Goal: Task Accomplishment & Management: Complete application form

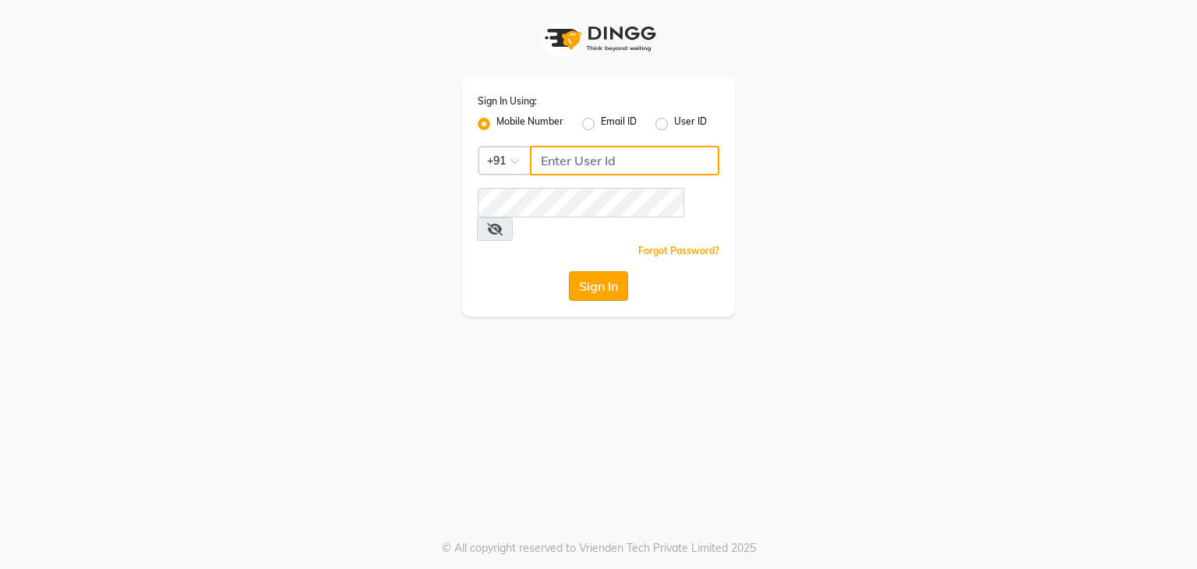
type input "9606817794"
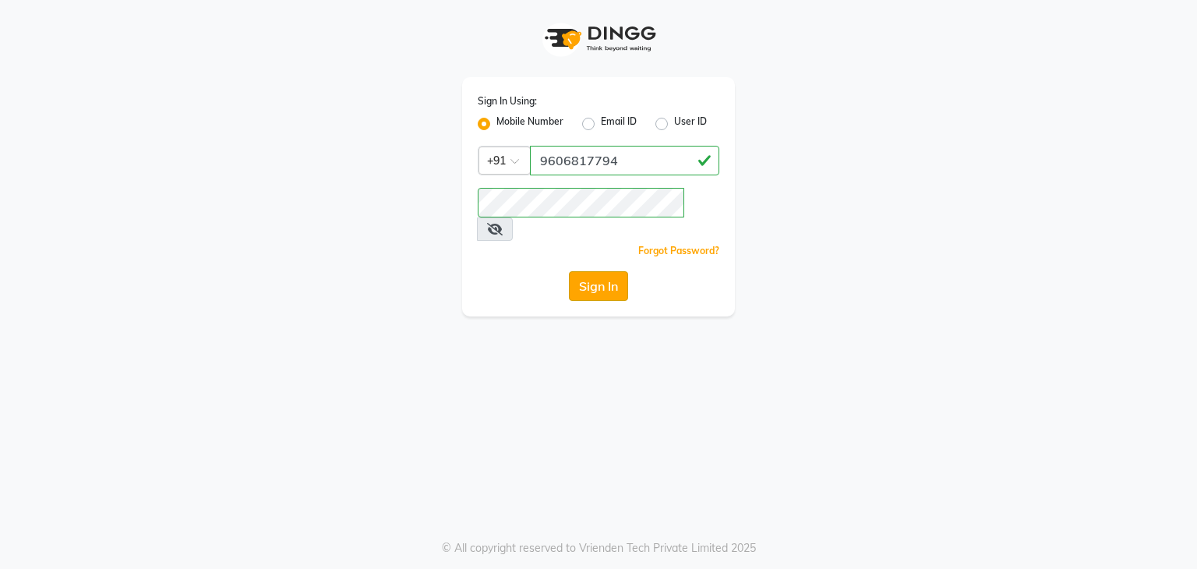
click at [589, 271] on button "Sign In" at bounding box center [598, 286] width 59 height 30
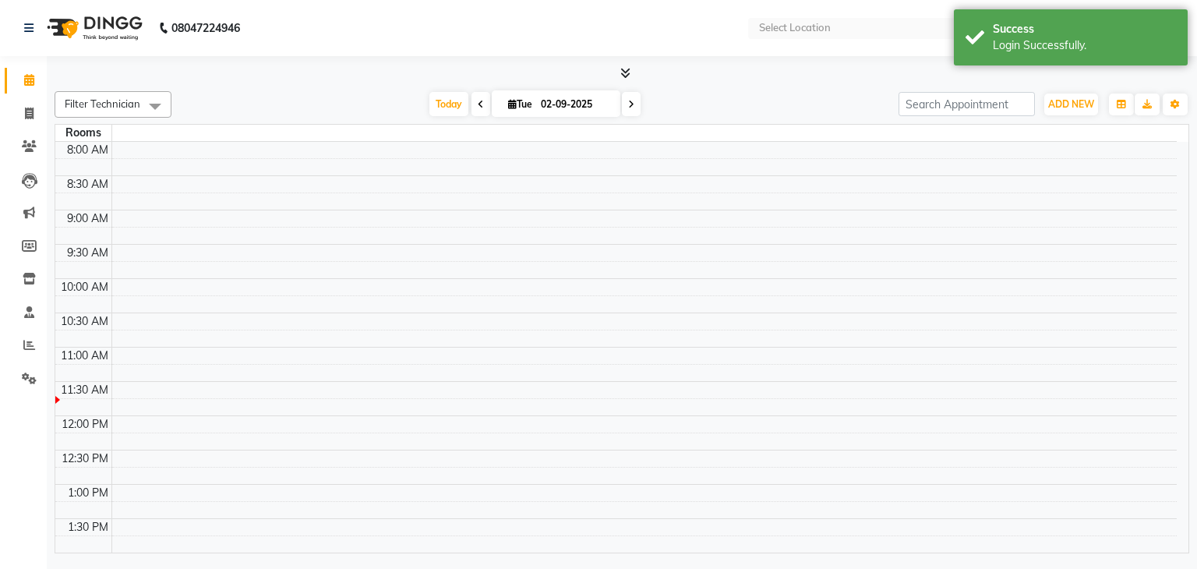
select select "en"
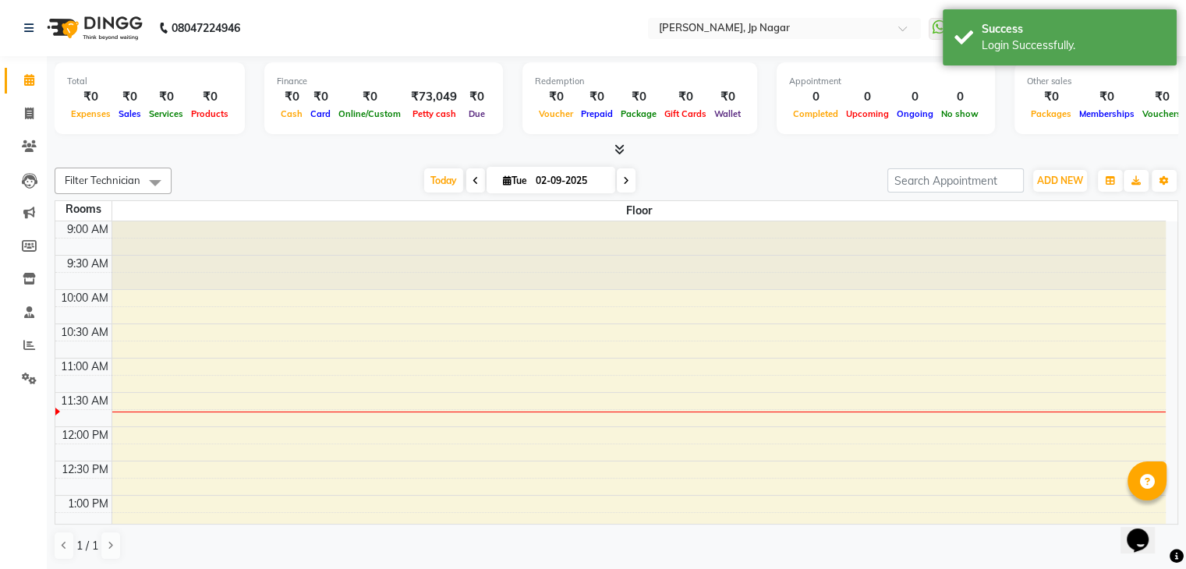
click at [622, 147] on icon at bounding box center [619, 149] width 10 height 12
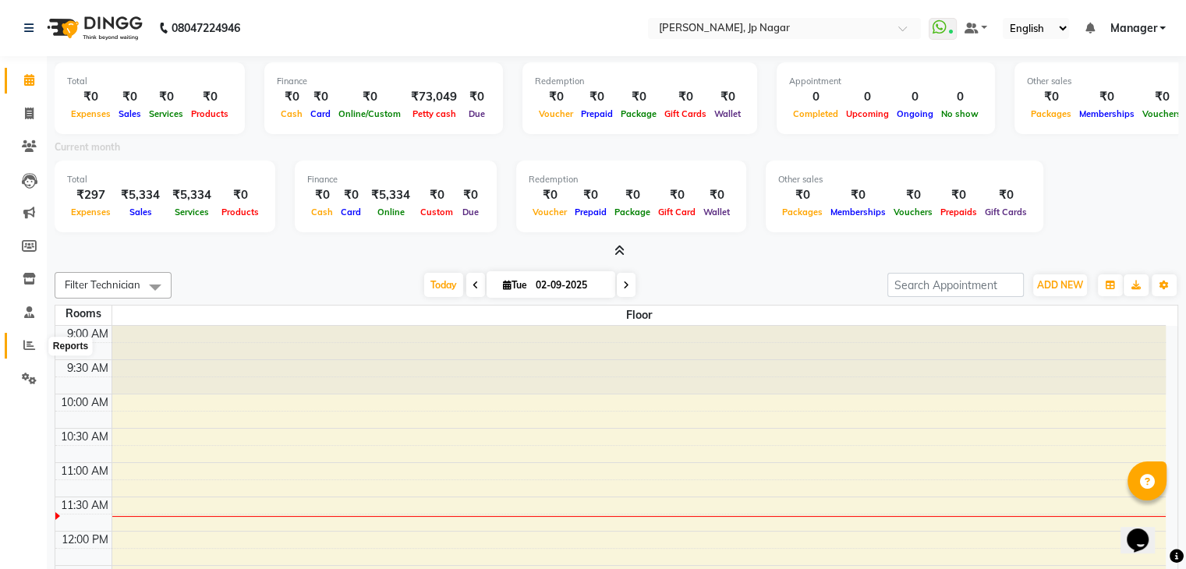
click at [28, 345] on icon at bounding box center [29, 345] width 12 height 12
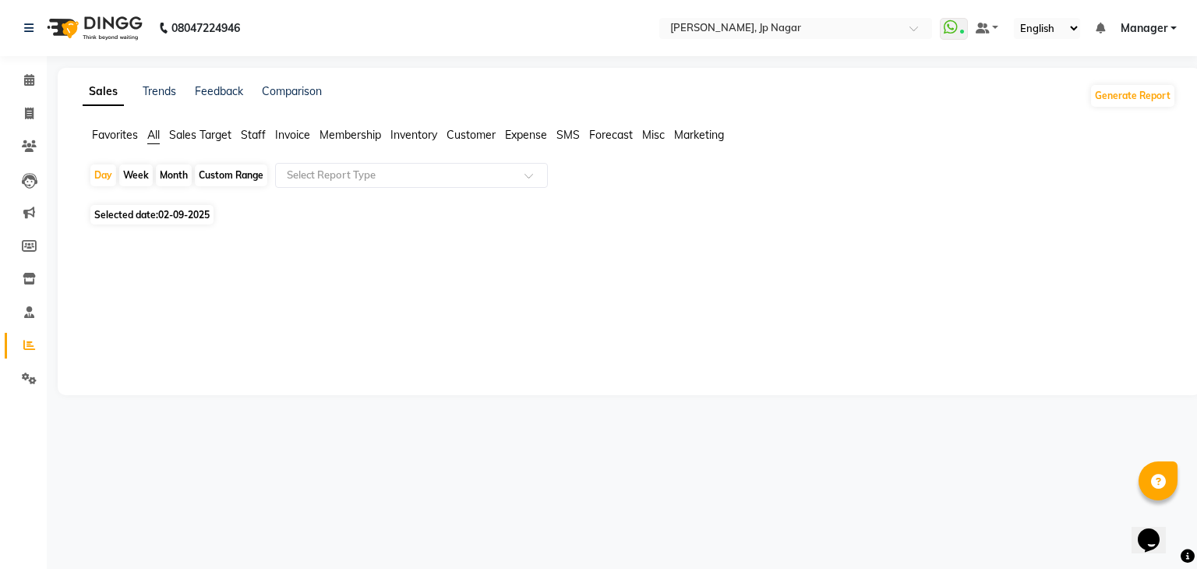
click at [168, 168] on div "Month" at bounding box center [174, 175] width 36 height 22
select select "9"
select select "2025"
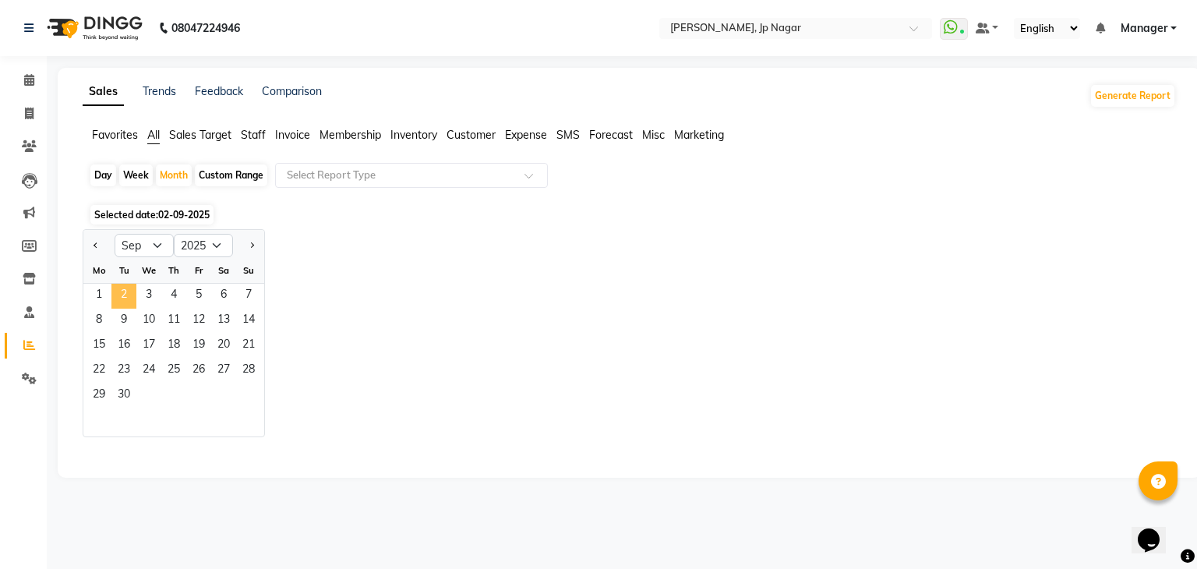
click at [118, 293] on span "2" at bounding box center [123, 296] width 25 height 25
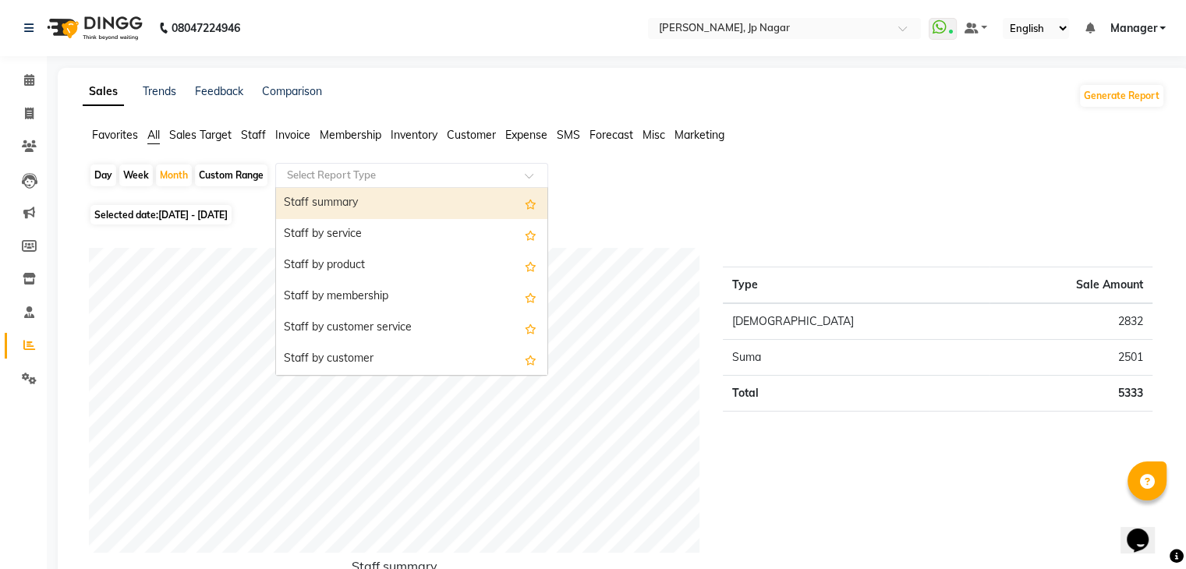
click at [356, 175] on input "text" at bounding box center [396, 176] width 224 height 16
click at [391, 203] on div "Staff summary" at bounding box center [411, 203] width 271 height 31
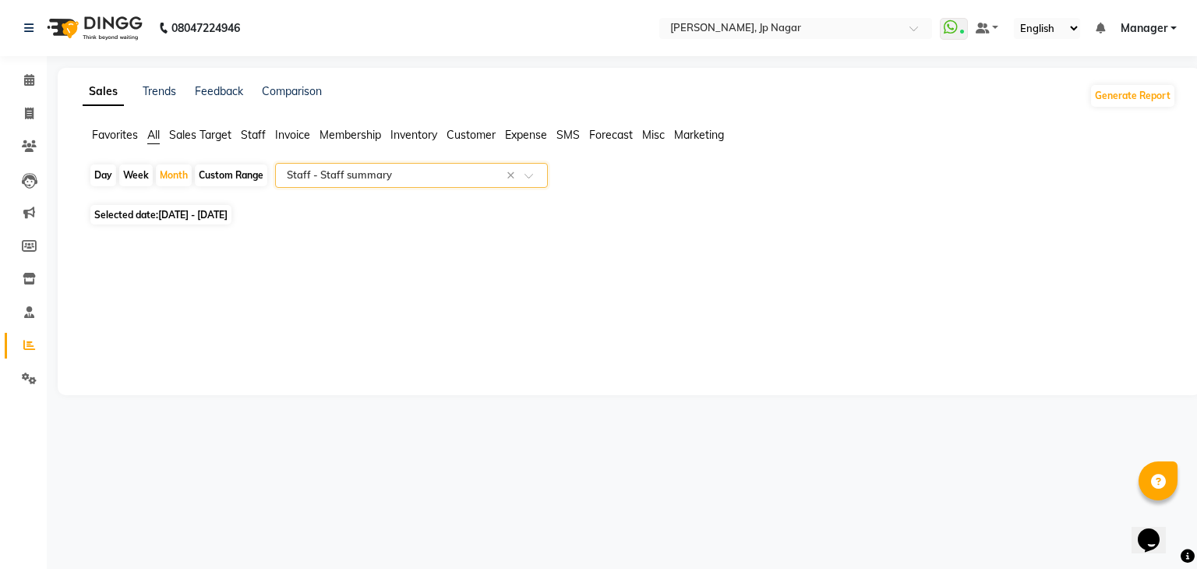
select select "csv"
click at [29, 85] on icon at bounding box center [29, 80] width 10 height 12
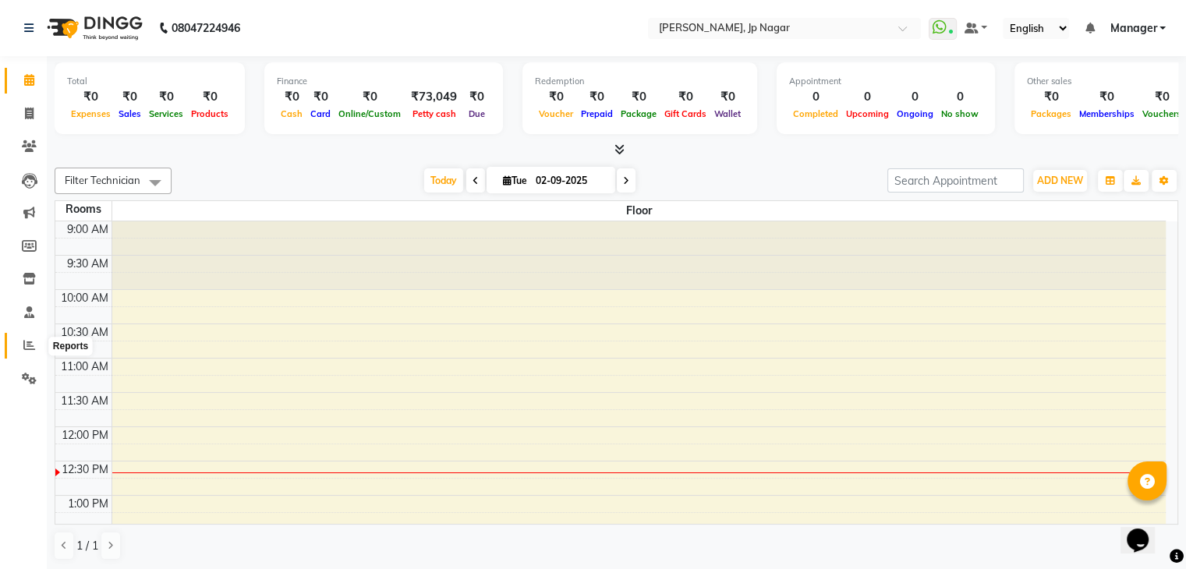
click at [34, 351] on span at bounding box center [29, 346] width 27 height 18
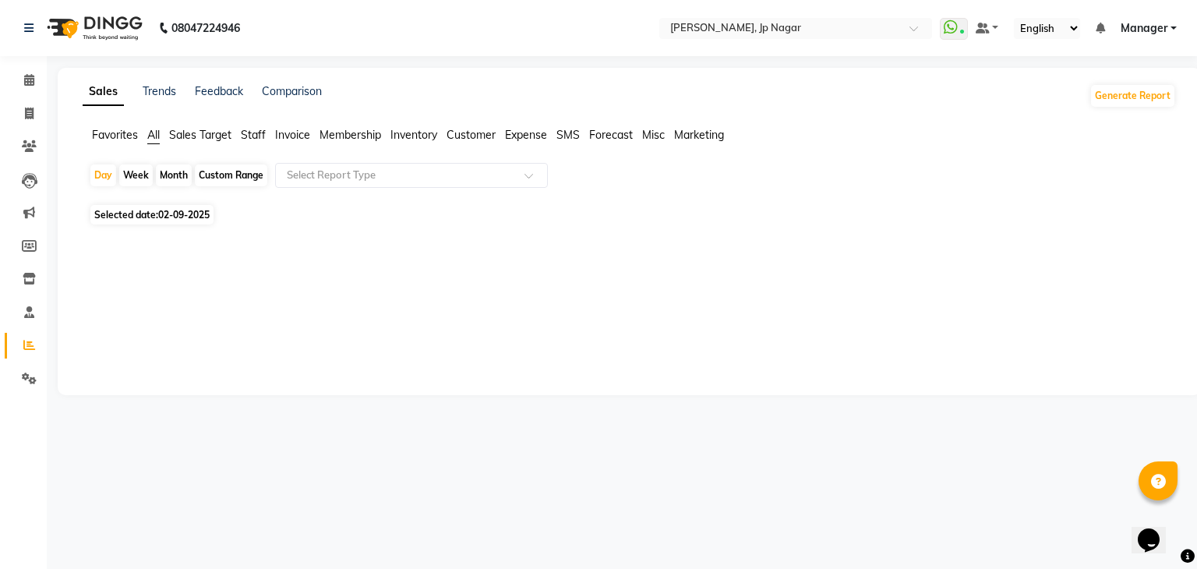
click at [135, 214] on span "Selected date: [DATE]" at bounding box center [151, 214] width 123 height 19
select select "9"
select select "2025"
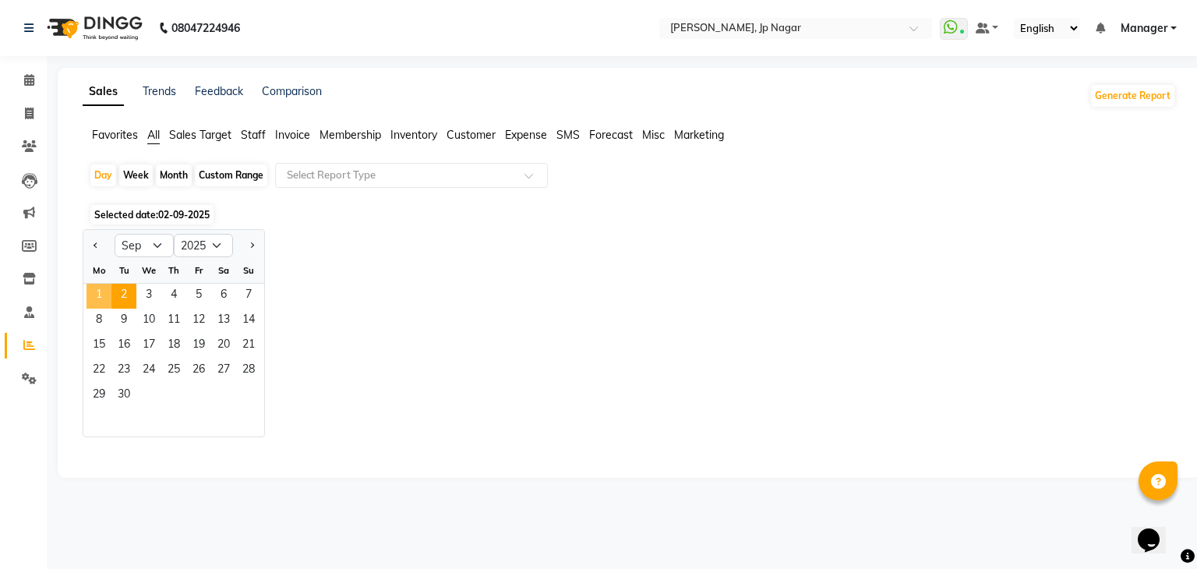
click at [97, 292] on span "1" at bounding box center [99, 296] width 25 height 25
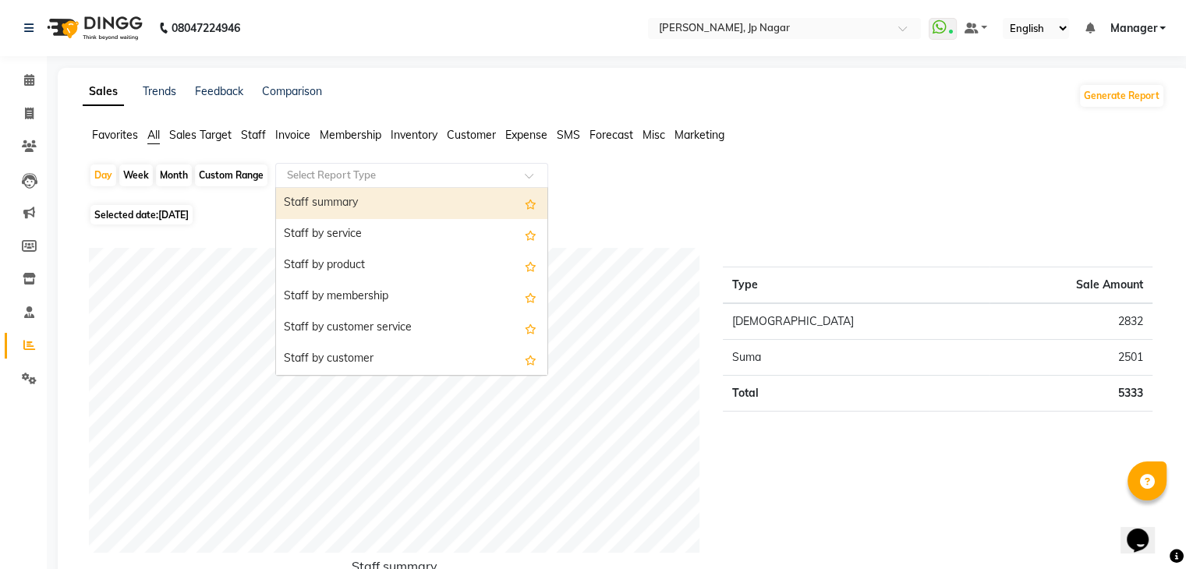
click at [347, 175] on input "text" at bounding box center [396, 176] width 224 height 16
click at [349, 211] on div "Staff summary" at bounding box center [411, 203] width 271 height 31
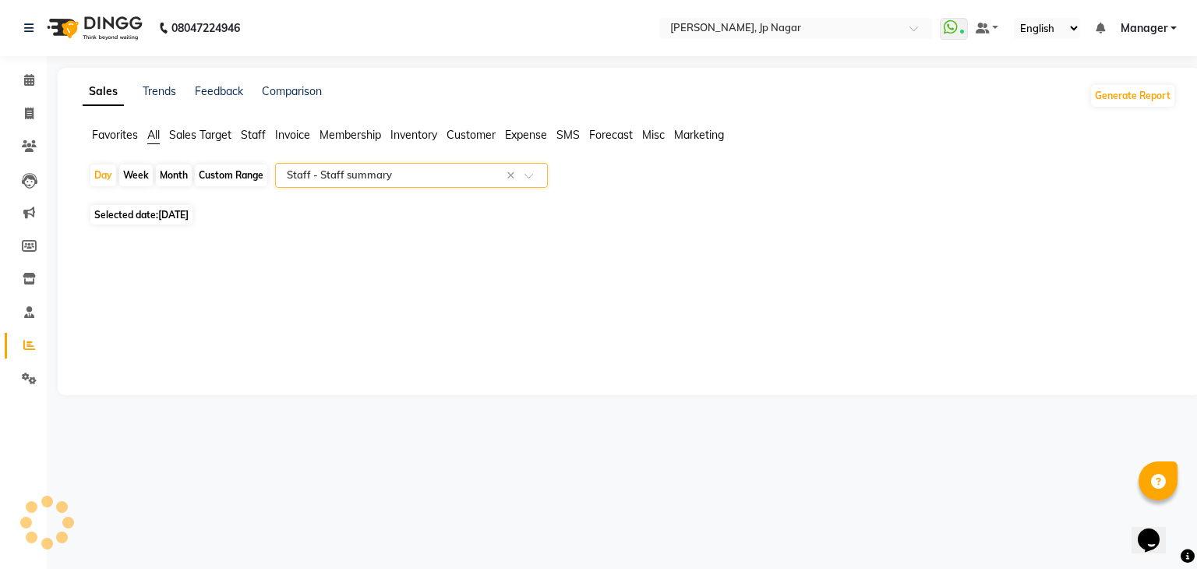
select select "csv"
click at [172, 177] on div "Month" at bounding box center [174, 175] width 36 height 22
select select "9"
select select "2025"
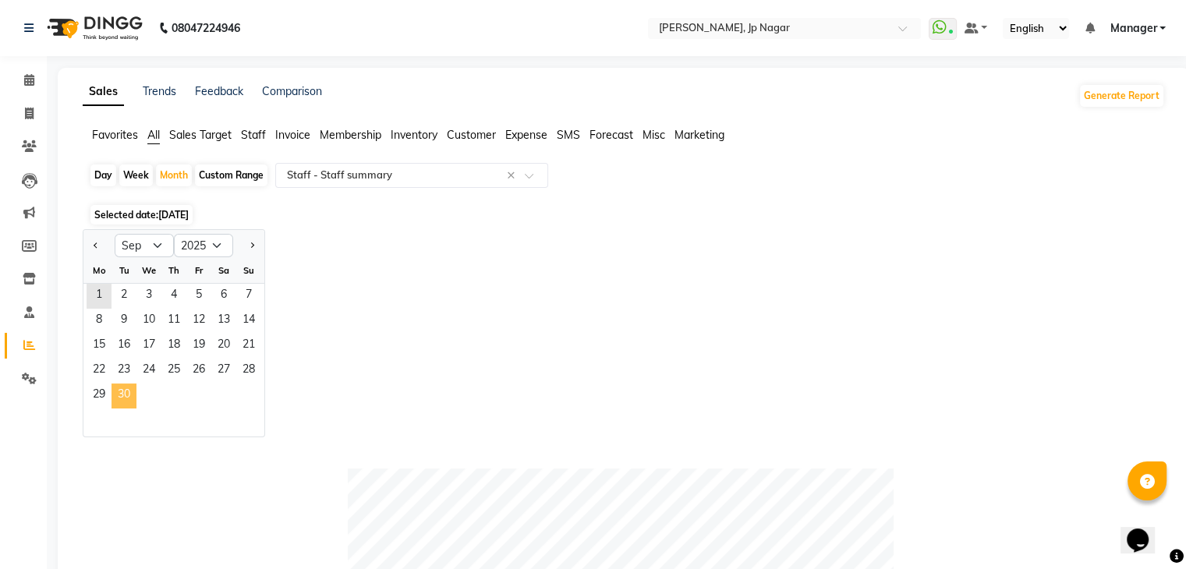
click at [124, 388] on span "30" at bounding box center [123, 395] width 25 height 25
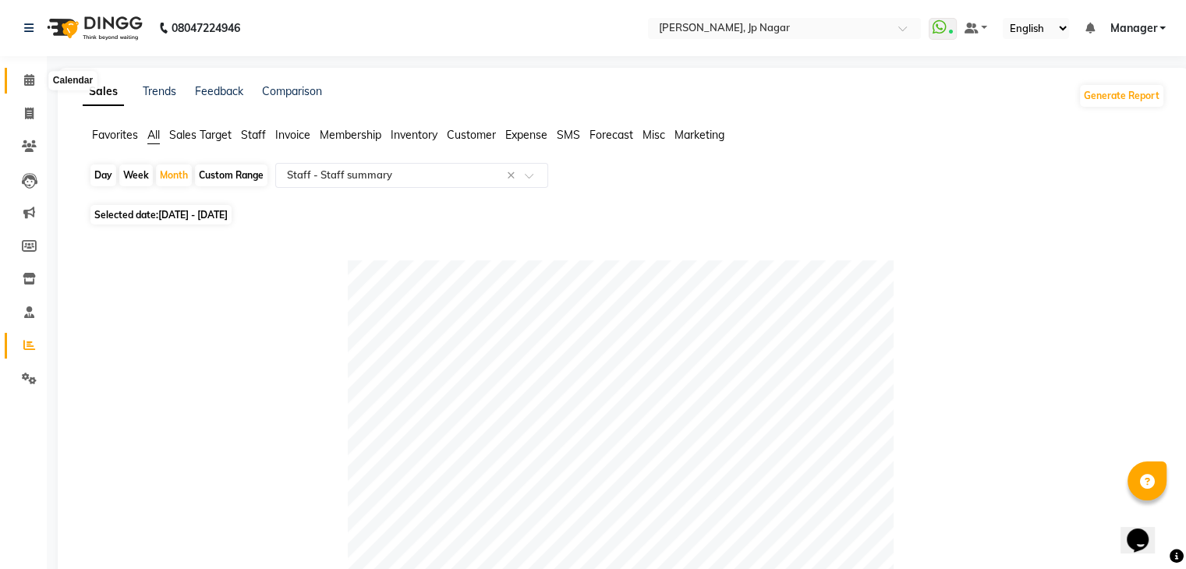
click at [30, 81] on icon at bounding box center [29, 80] width 10 height 12
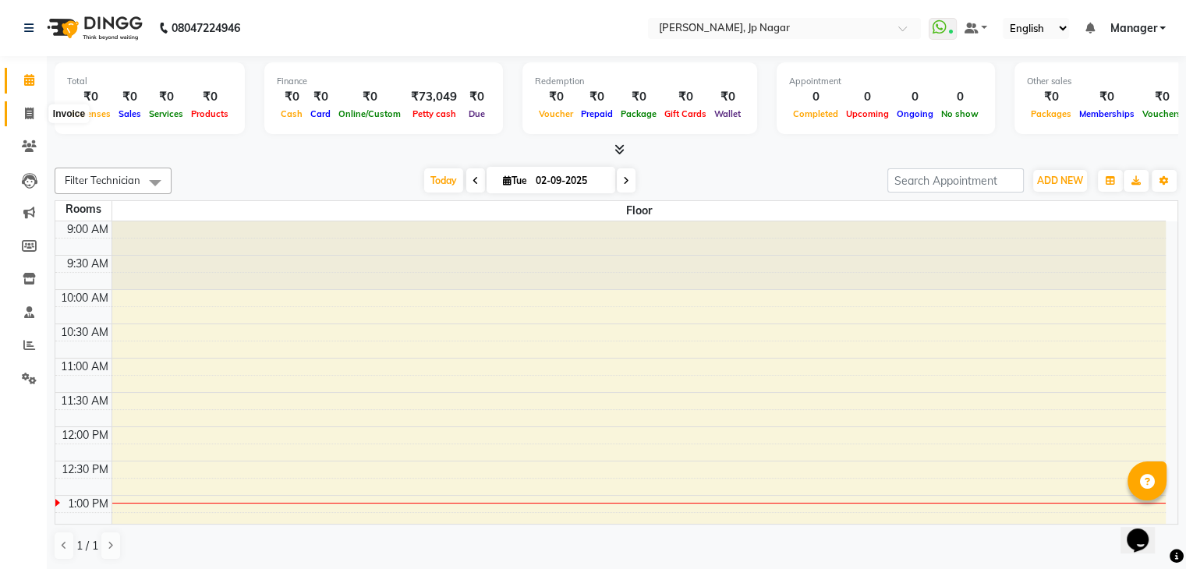
click at [27, 116] on icon at bounding box center [29, 114] width 9 height 12
select select "6318"
select select "service"
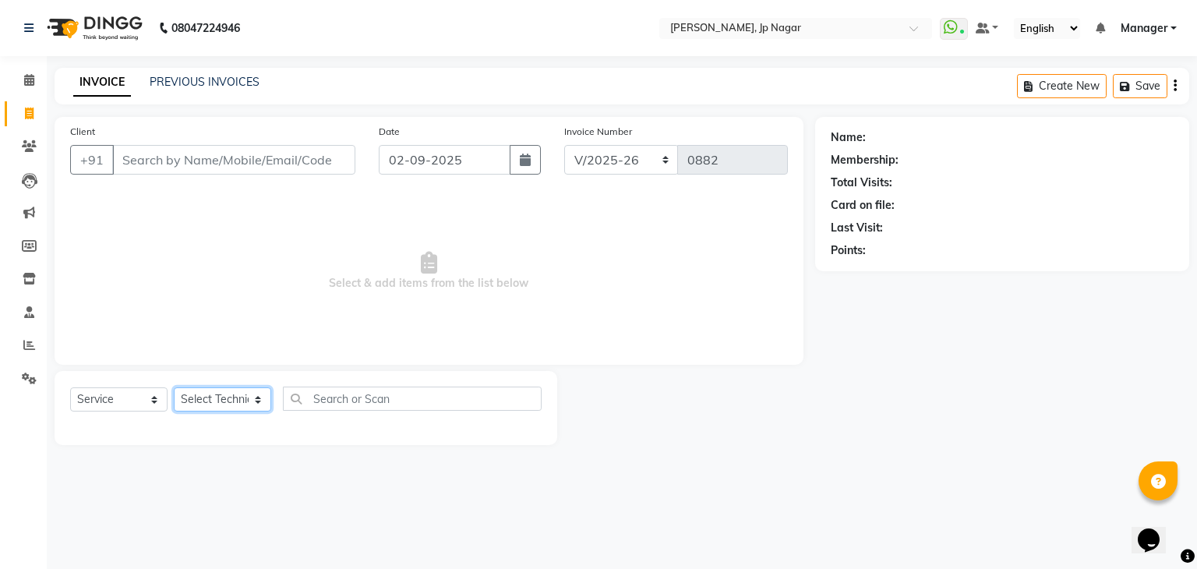
click at [240, 405] on select "Select Technician" at bounding box center [222, 399] width 97 height 24
select select "80453"
click at [174, 388] on select "Select Technician asid [PERSON_NAME] Manager [PERSON_NAME] [PERSON_NAME] Suma S…" at bounding box center [222, 399] width 97 height 24
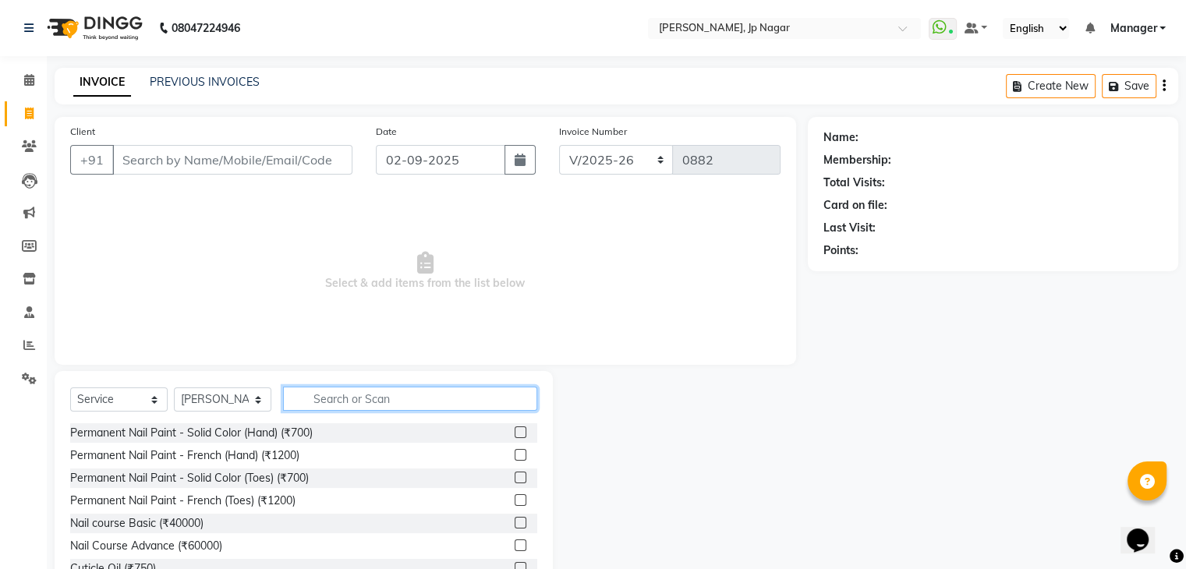
click at [349, 391] on input "text" at bounding box center [410, 399] width 254 height 24
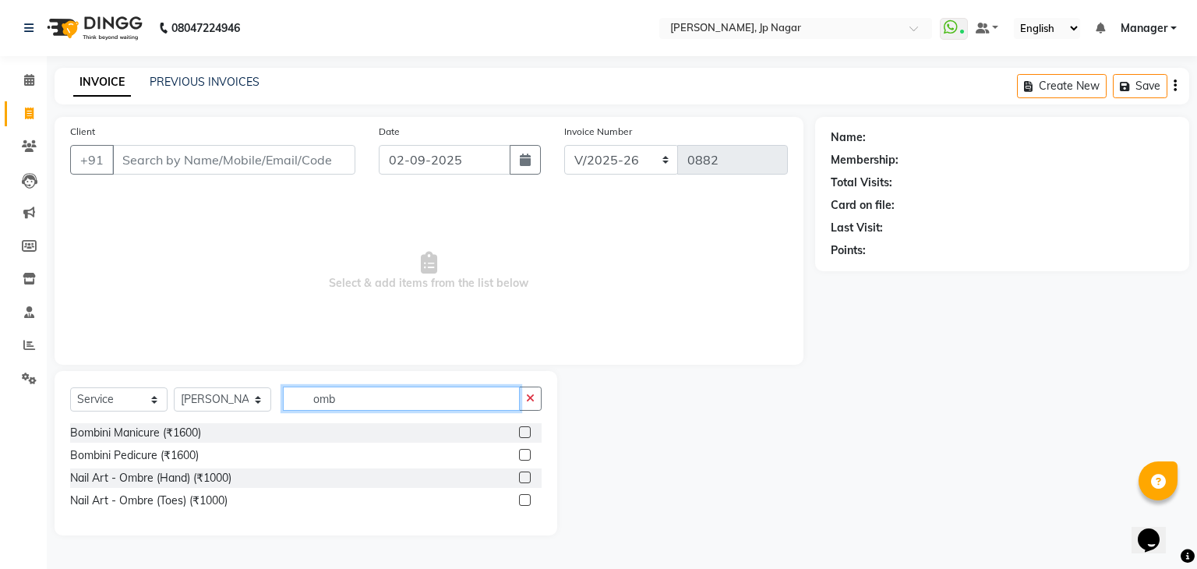
type input "omb"
click at [524, 479] on label at bounding box center [525, 478] width 12 height 12
click at [524, 479] on input "checkbox" at bounding box center [524, 478] width 10 height 10
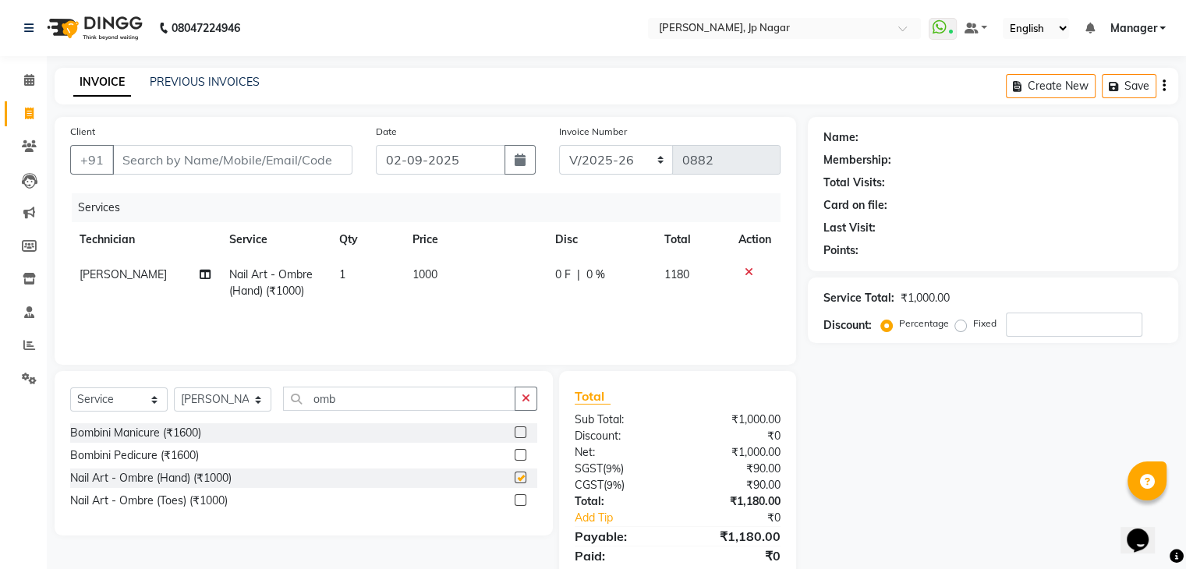
checkbox input "false"
click at [524, 408] on button "button" at bounding box center [525, 399] width 23 height 24
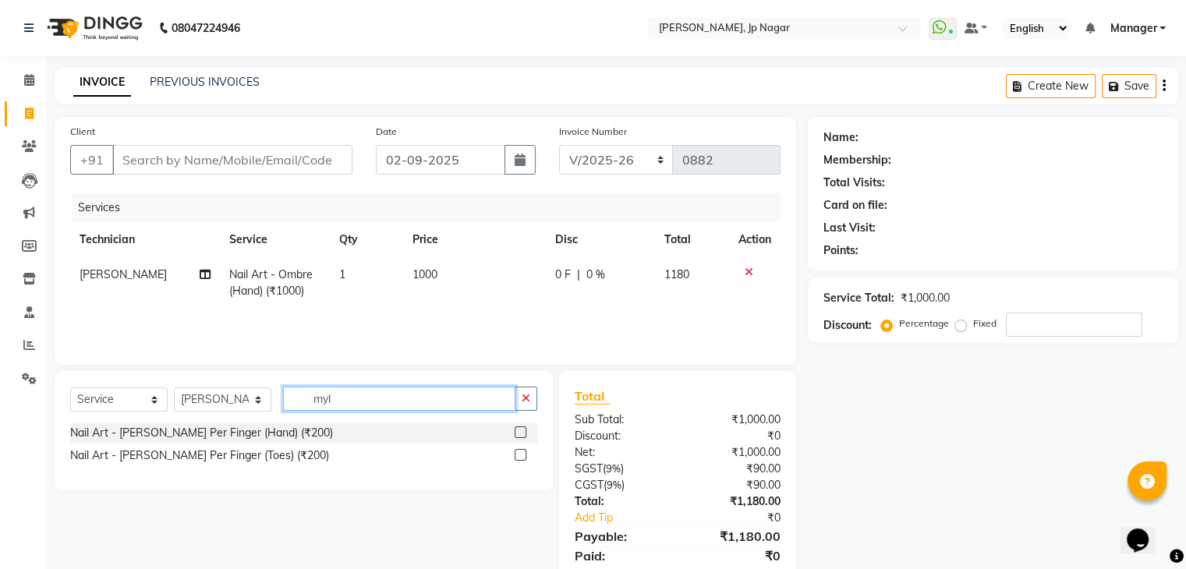
type input "myl"
click at [521, 431] on label at bounding box center [520, 432] width 12 height 12
click at [521, 431] on input "checkbox" at bounding box center [519, 433] width 10 height 10
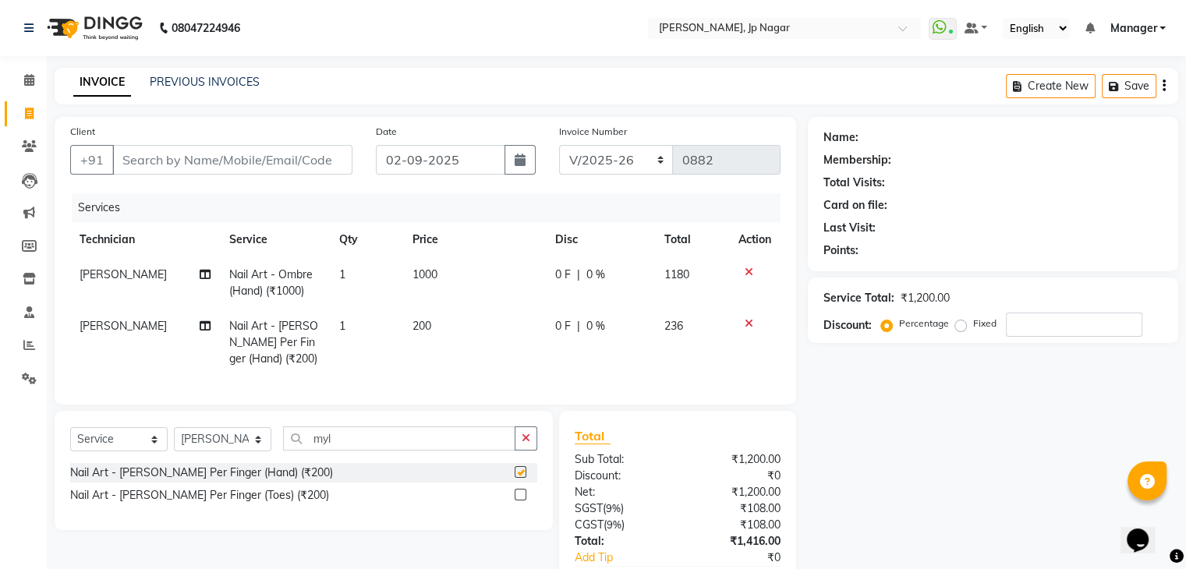
checkbox input "false"
click at [344, 328] on td "1" at bounding box center [366, 343] width 73 height 68
select select "80453"
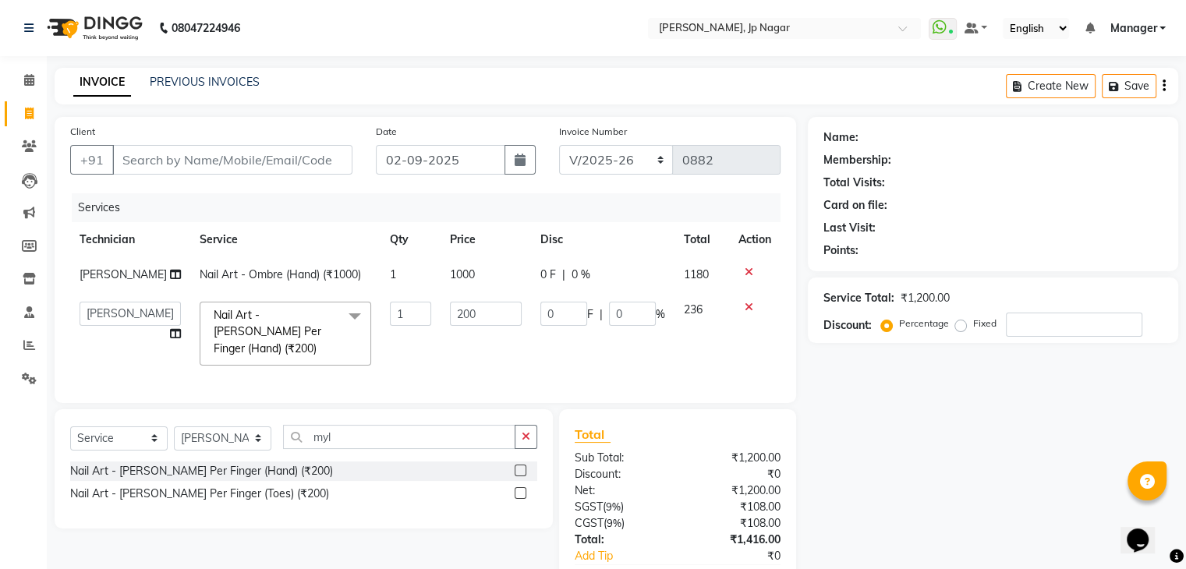
click at [344, 328] on span at bounding box center [354, 317] width 31 height 30
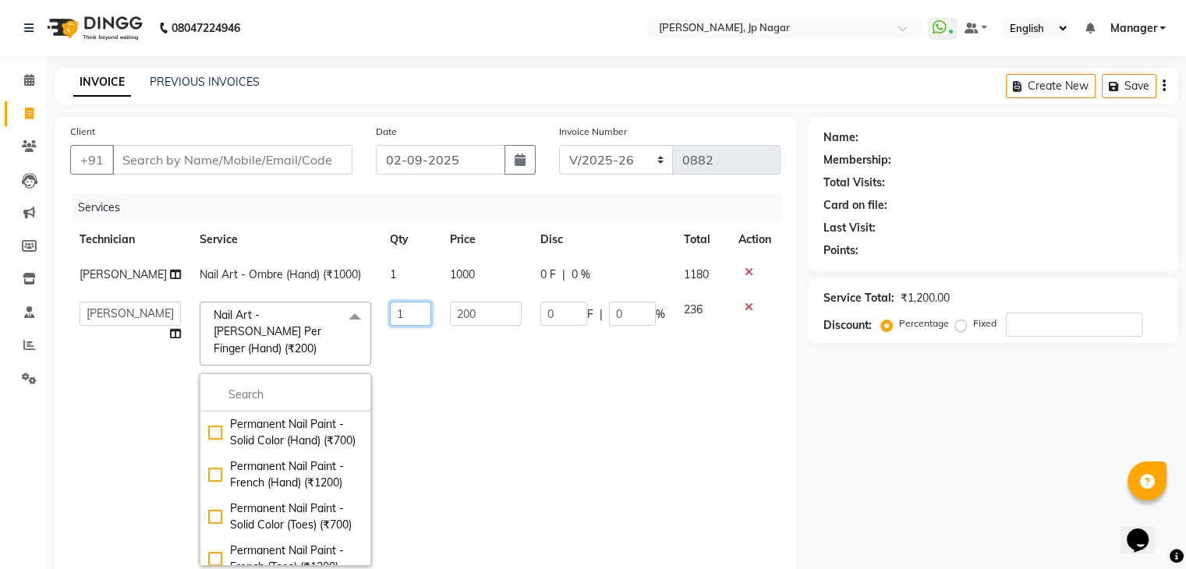
click at [390, 318] on input "1" at bounding box center [411, 314] width 42 height 24
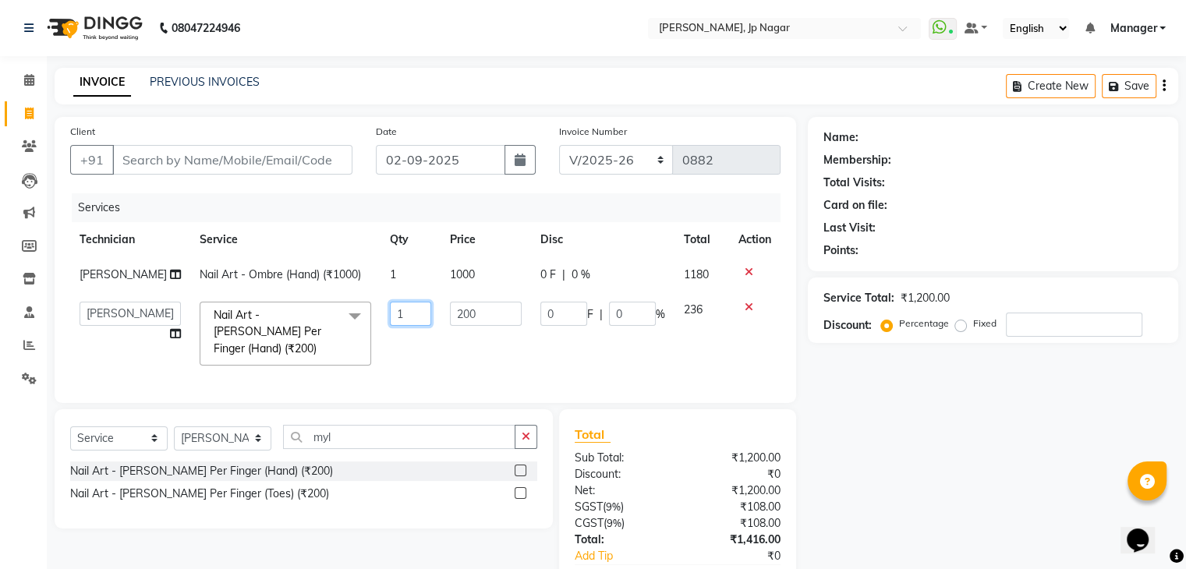
click at [390, 318] on input "1" at bounding box center [411, 314] width 42 height 24
type input "10"
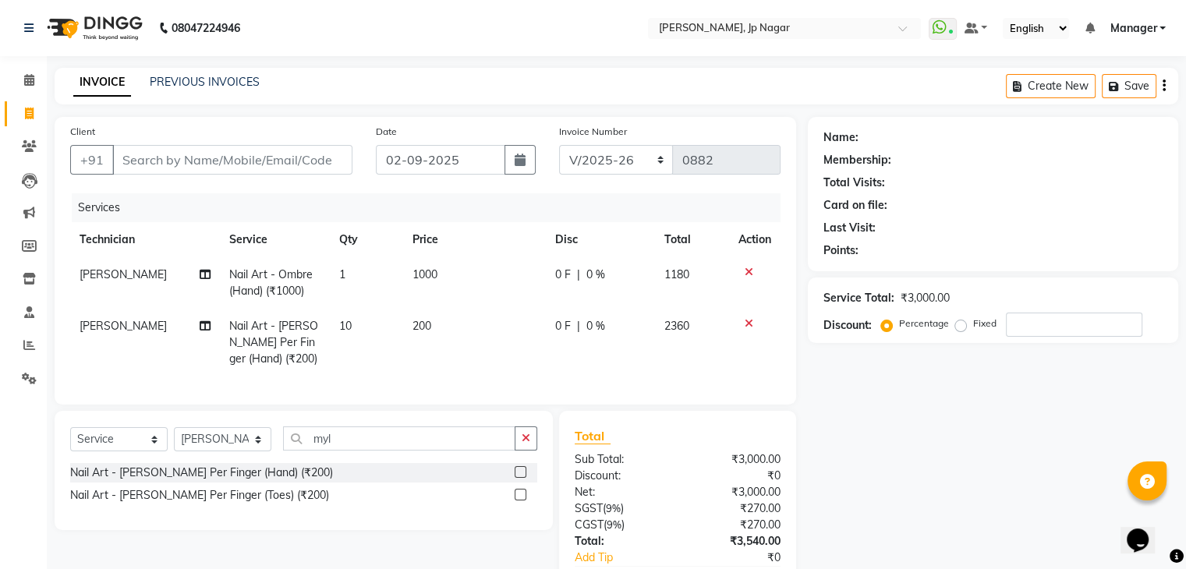
click at [431, 345] on td "200" at bounding box center [474, 343] width 143 height 68
select select "80453"
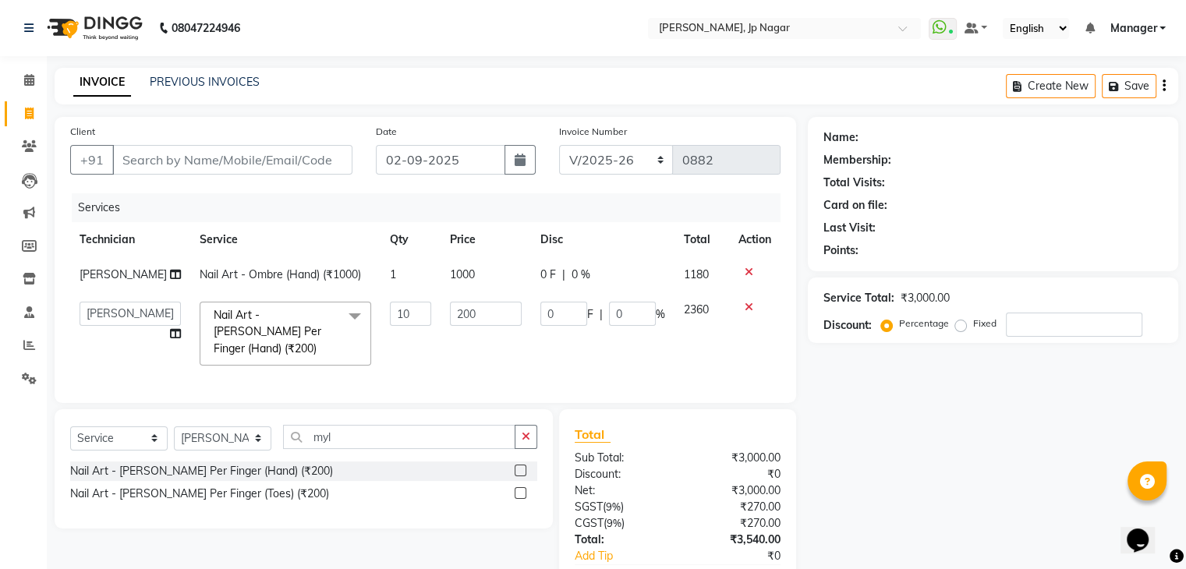
scroll to position [88, 0]
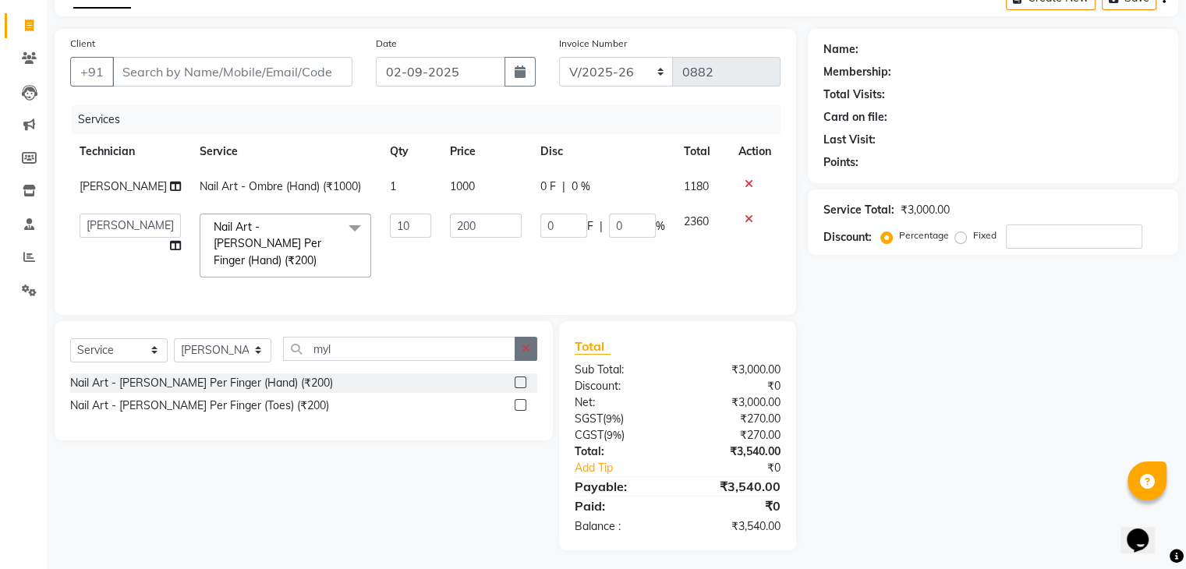
click at [526, 351] on button "button" at bounding box center [525, 349] width 23 height 24
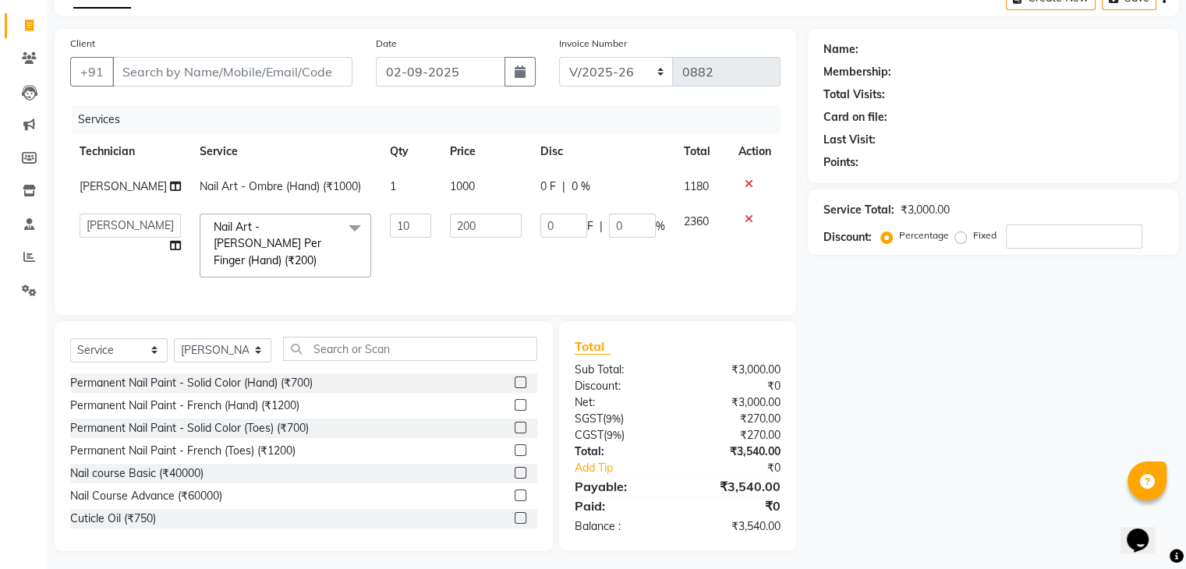
click at [500, 308] on div "Client +91 Date [DATE] Invoice Number BTH/2025-26 RED/2025-26 V/2025 V/[PHONE_N…" at bounding box center [425, 172] width 741 height 286
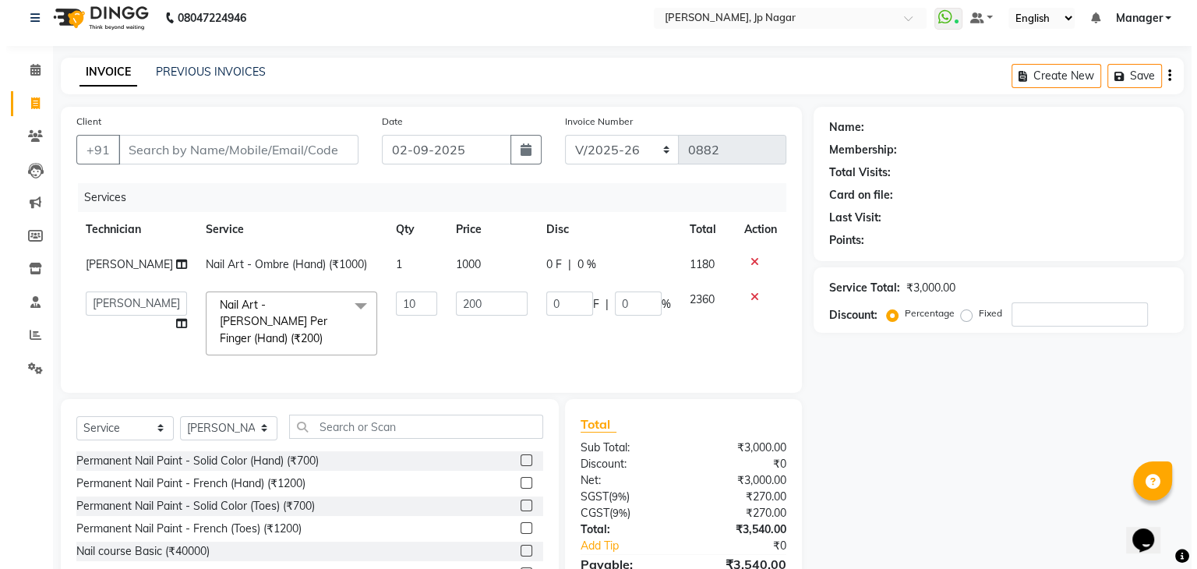
scroll to position [0, 0]
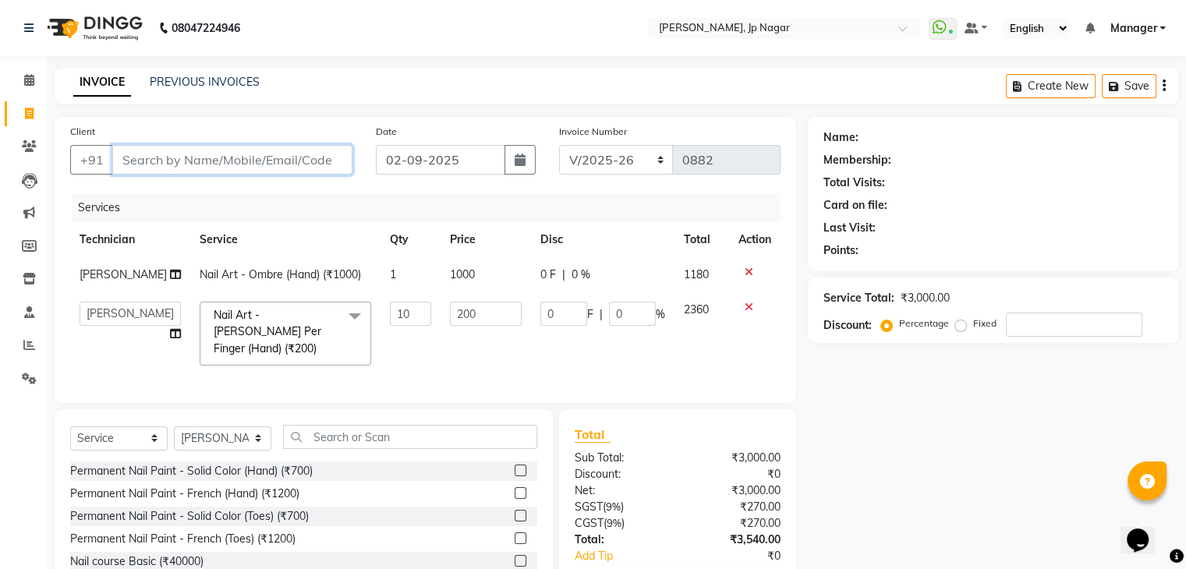
click at [320, 163] on input "Client" at bounding box center [232, 160] width 240 height 30
type input "9"
type input "0"
type input "9880578834"
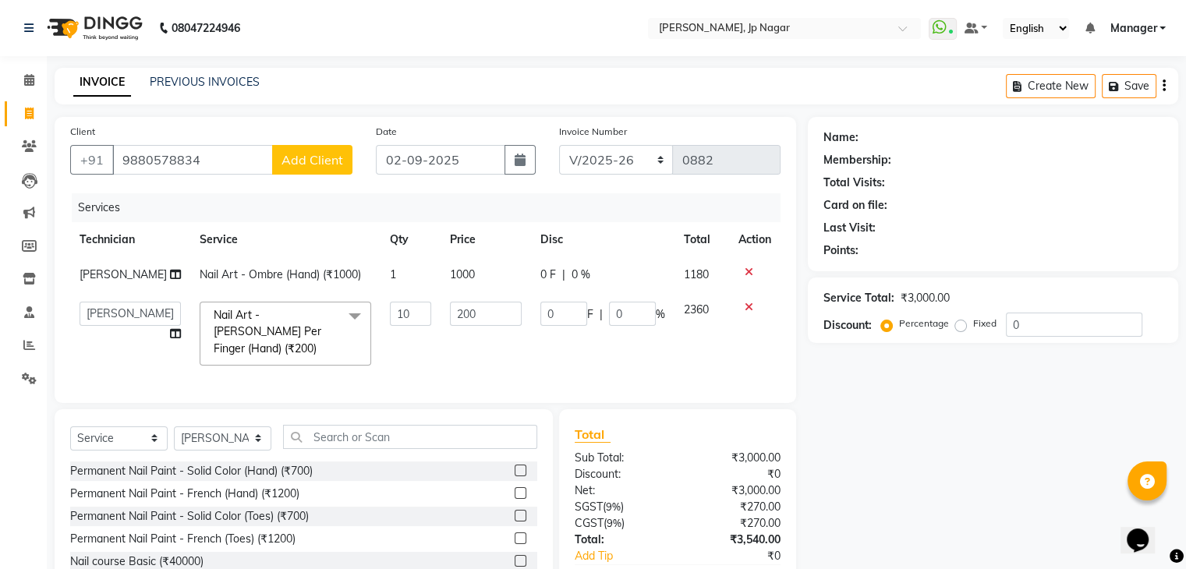
click at [320, 163] on span "Add Client" at bounding box center [312, 160] width 62 height 16
select select "21"
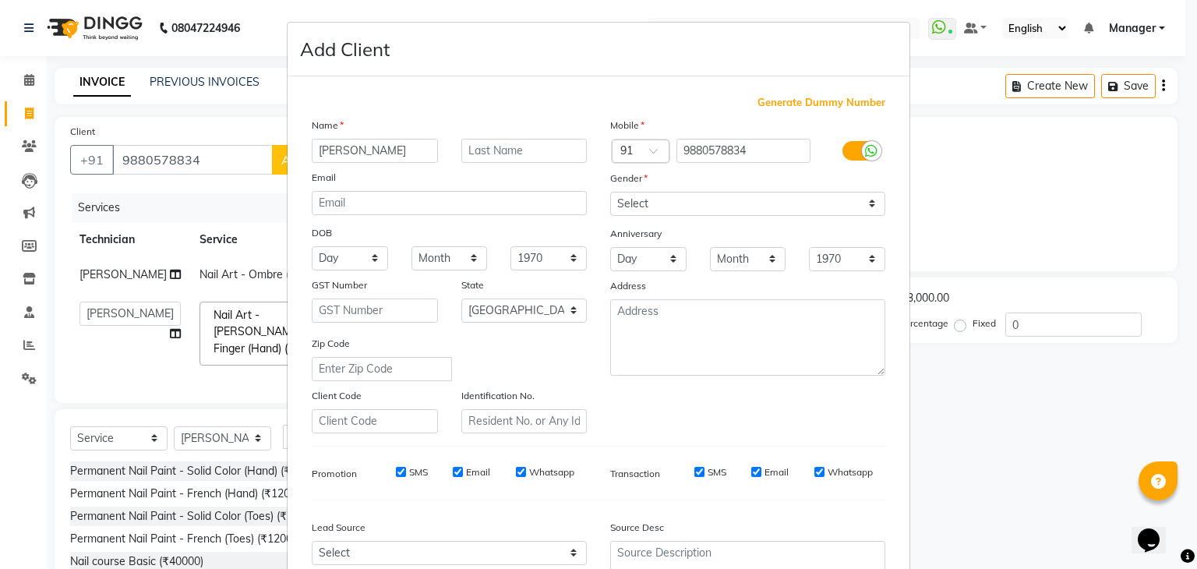
type input "[PERSON_NAME]"
click at [621, 201] on select "Select [DEMOGRAPHIC_DATA] [DEMOGRAPHIC_DATA] Other Prefer Not To Say" at bounding box center [747, 204] width 275 height 24
select select "[DEMOGRAPHIC_DATA]"
click at [610, 193] on select "Select [DEMOGRAPHIC_DATA] [DEMOGRAPHIC_DATA] Other Prefer Not To Say" at bounding box center [747, 204] width 275 height 24
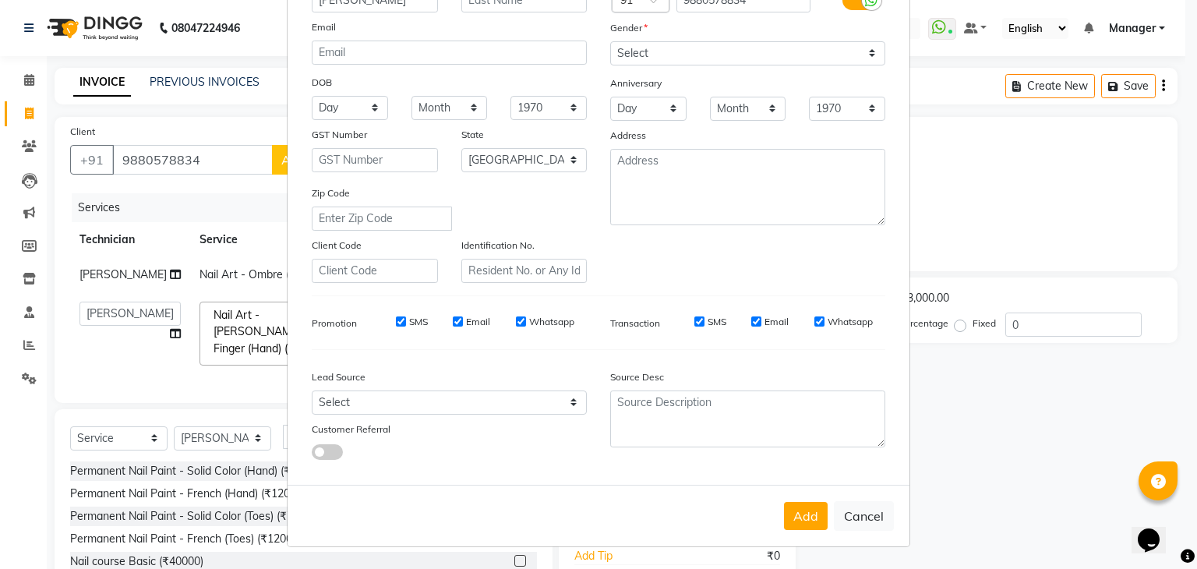
click at [778, 492] on div "Add Cancel" at bounding box center [599, 516] width 622 height 62
click at [790, 516] on button "Add" at bounding box center [806, 516] width 44 height 28
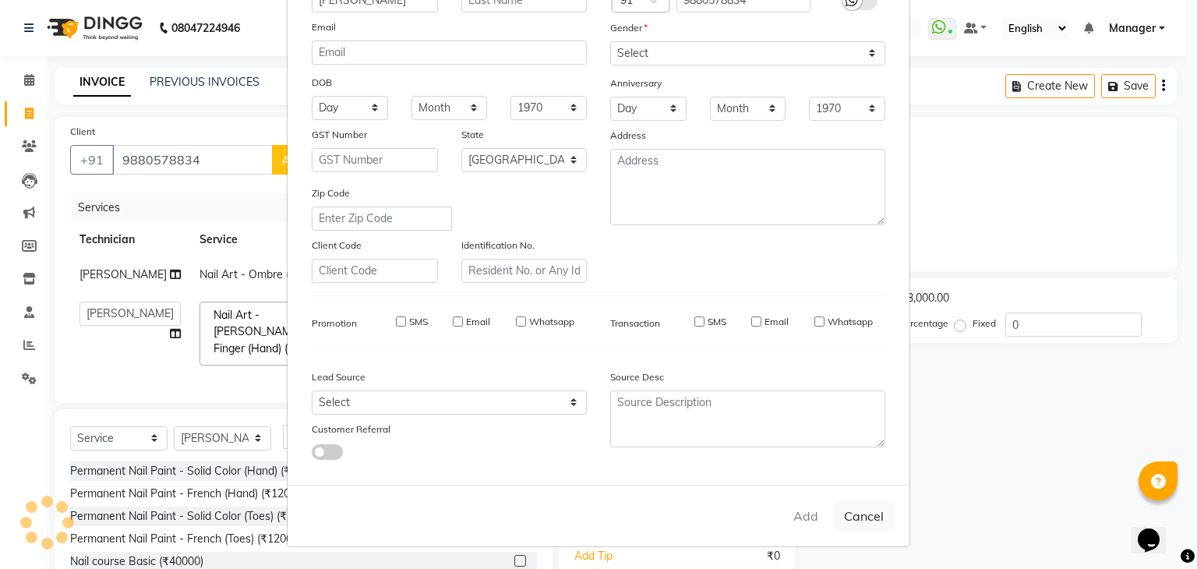
type input "98******34"
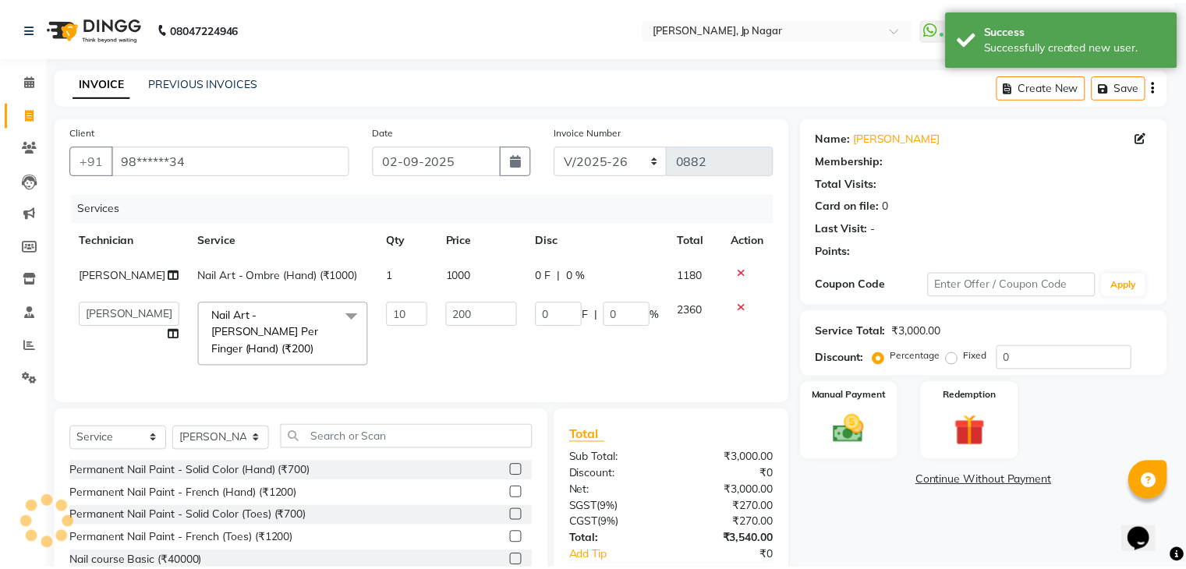
scroll to position [90, 0]
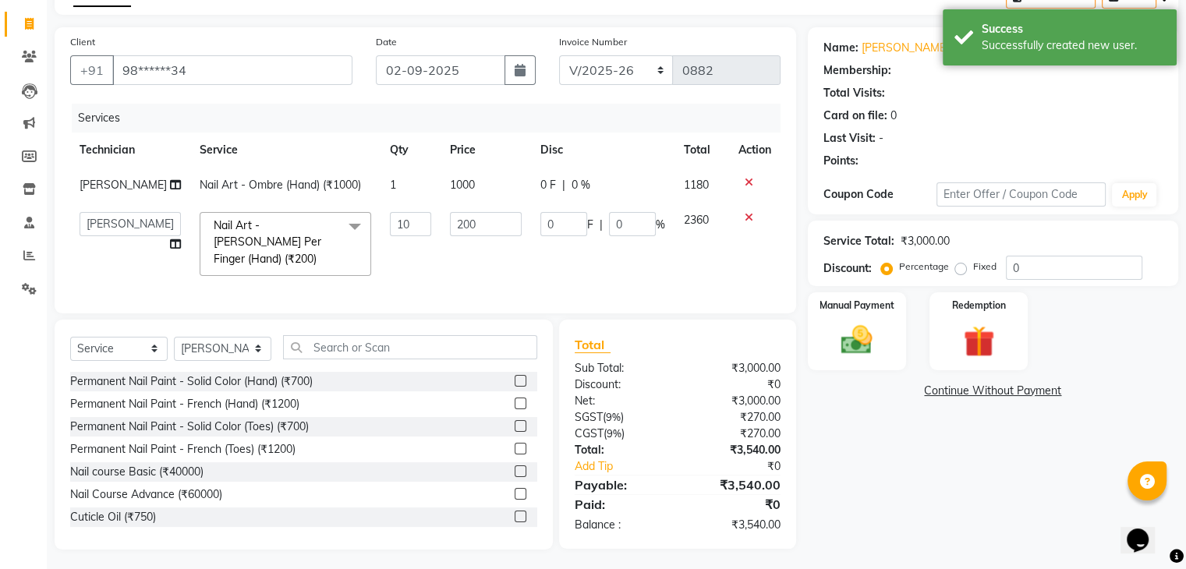
select select "1: Object"
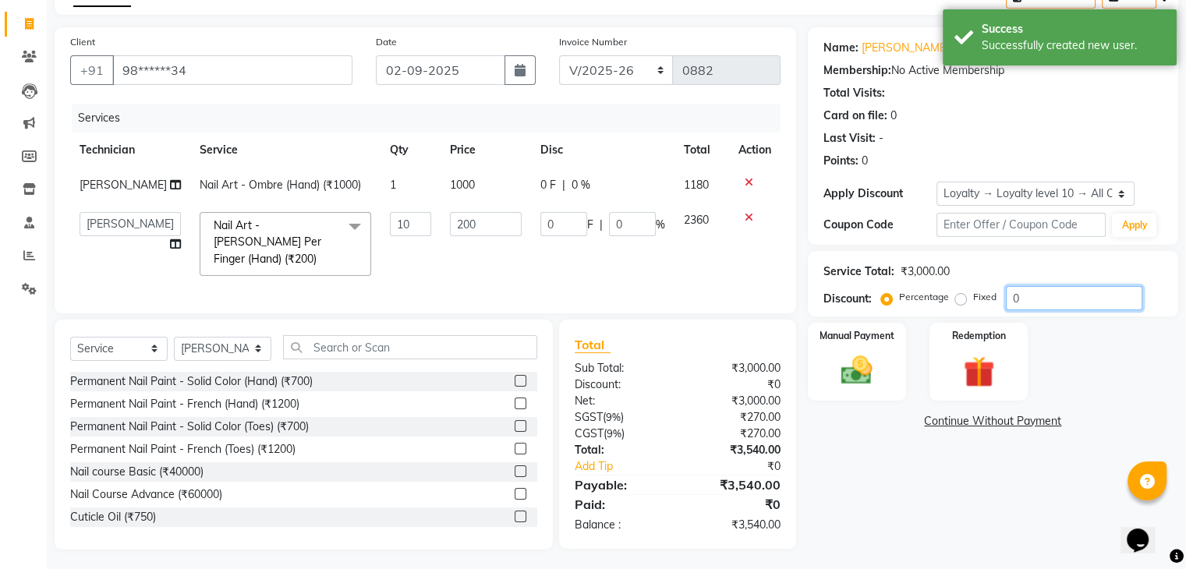
click at [1027, 298] on input "0" at bounding box center [1074, 298] width 136 height 24
type input "1"
type input "20"
type input "1"
type input "10"
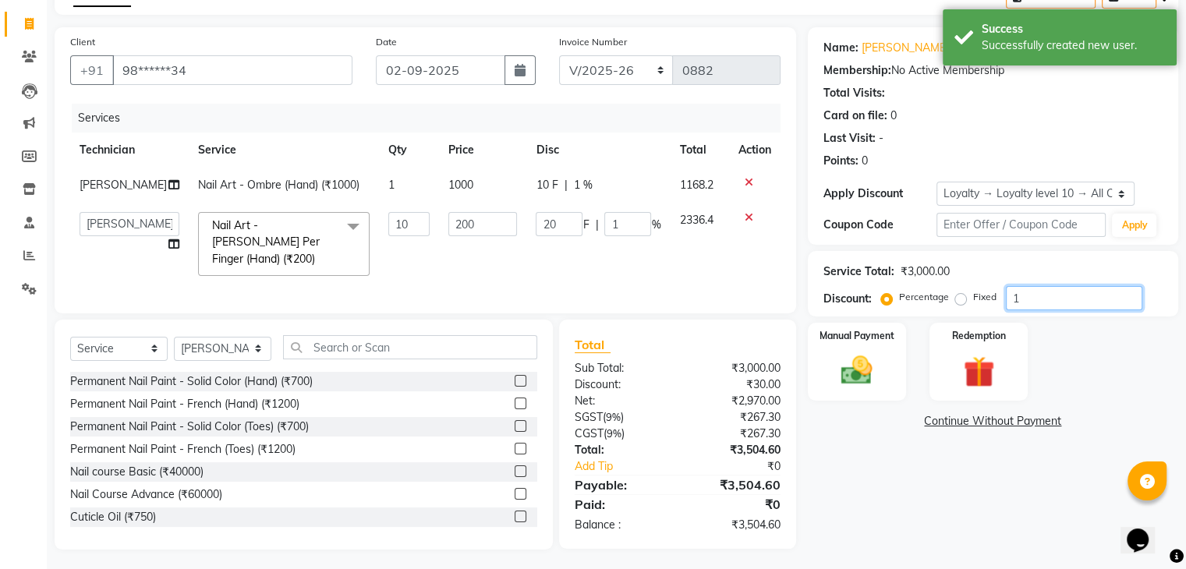
type input "200"
type input "10"
type input "1"
type input "20"
type input "1"
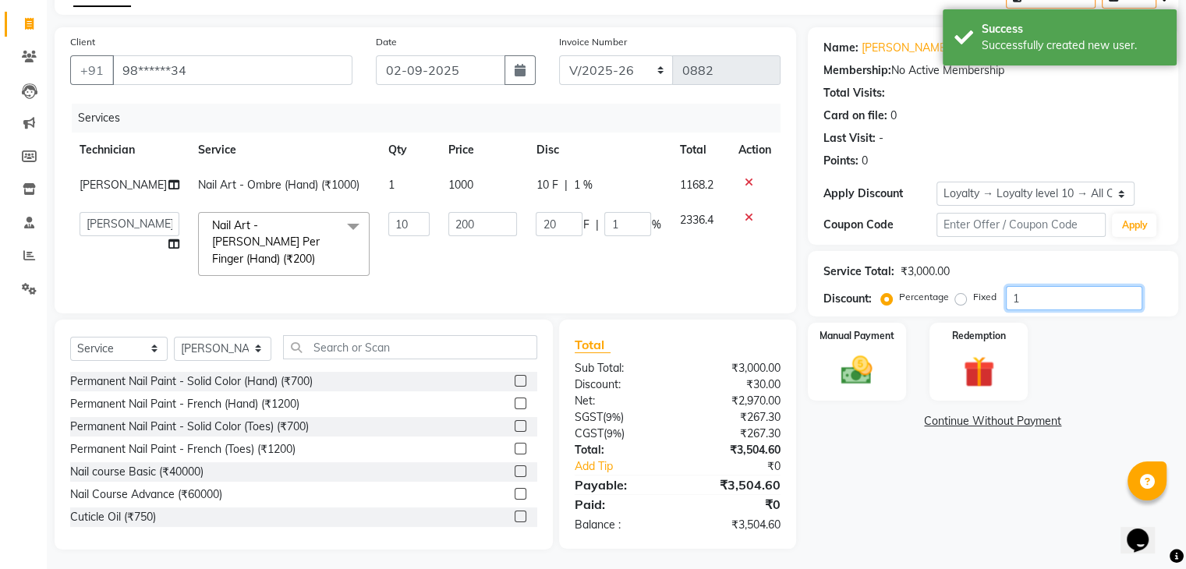
type input "0"
type input "1"
type input "20"
type input "1"
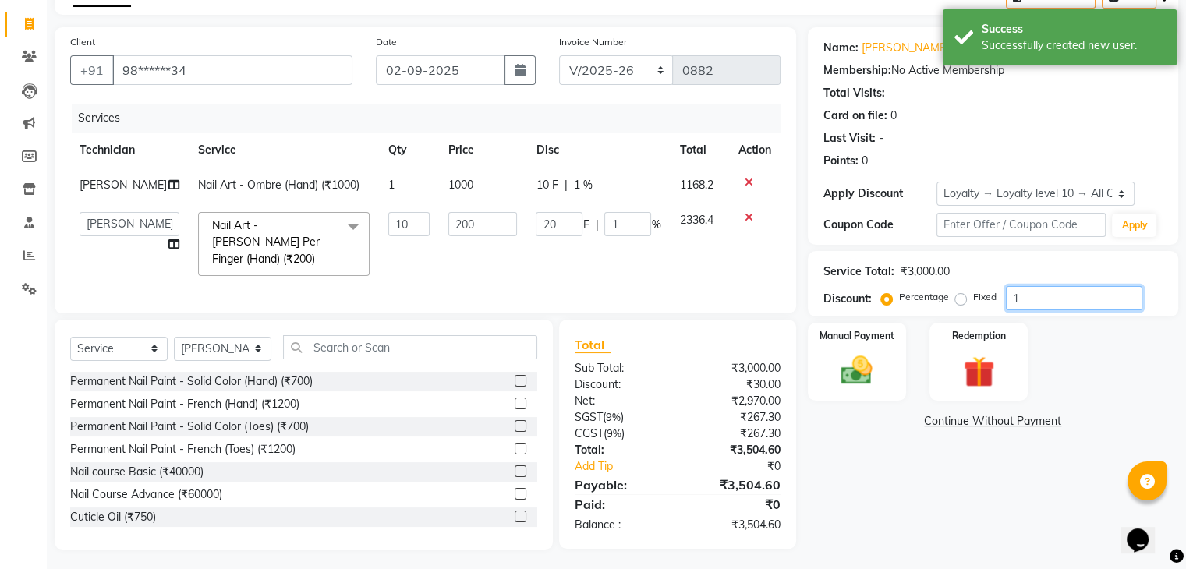
type input "10"
type input "200"
type input "10"
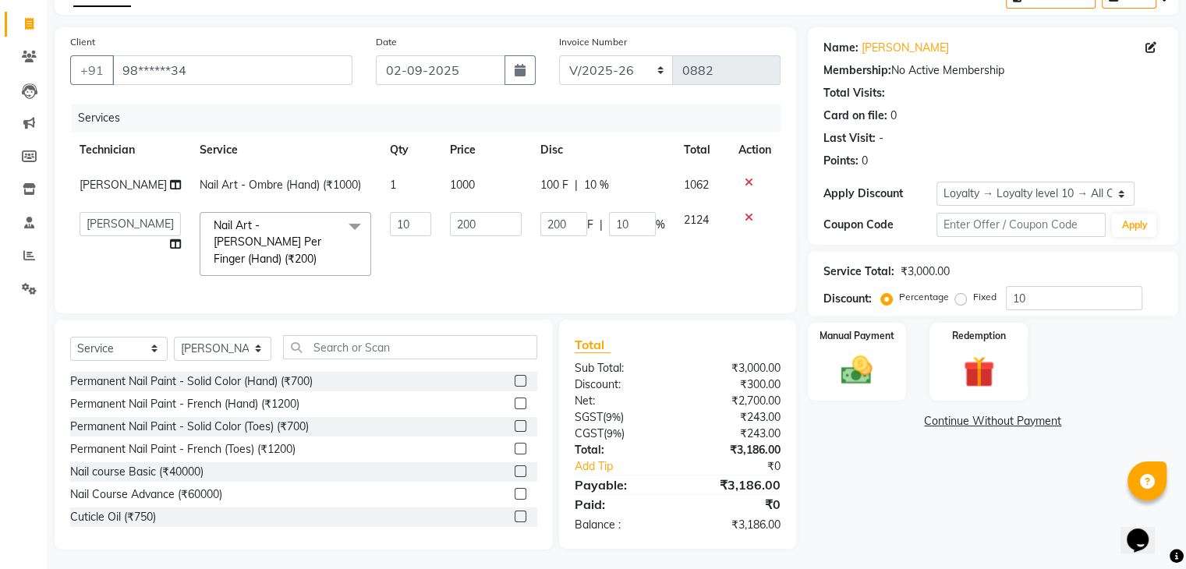
click at [960, 497] on div "Name: [PERSON_NAME] Membership: No Active Membership Total Visits: Card on file…" at bounding box center [999, 288] width 382 height 522
click at [1091, 301] on input "10" at bounding box center [1074, 298] width 136 height 24
type input "1"
type input "20"
type input "1"
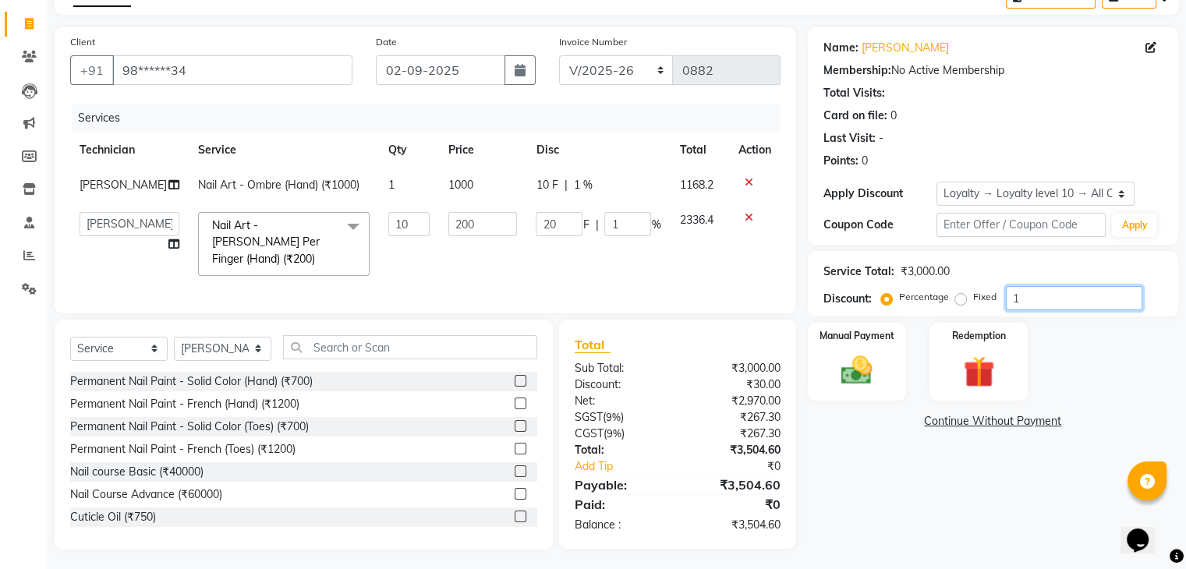
type input "15"
type input "300"
type input "15"
type input "1"
type input "20"
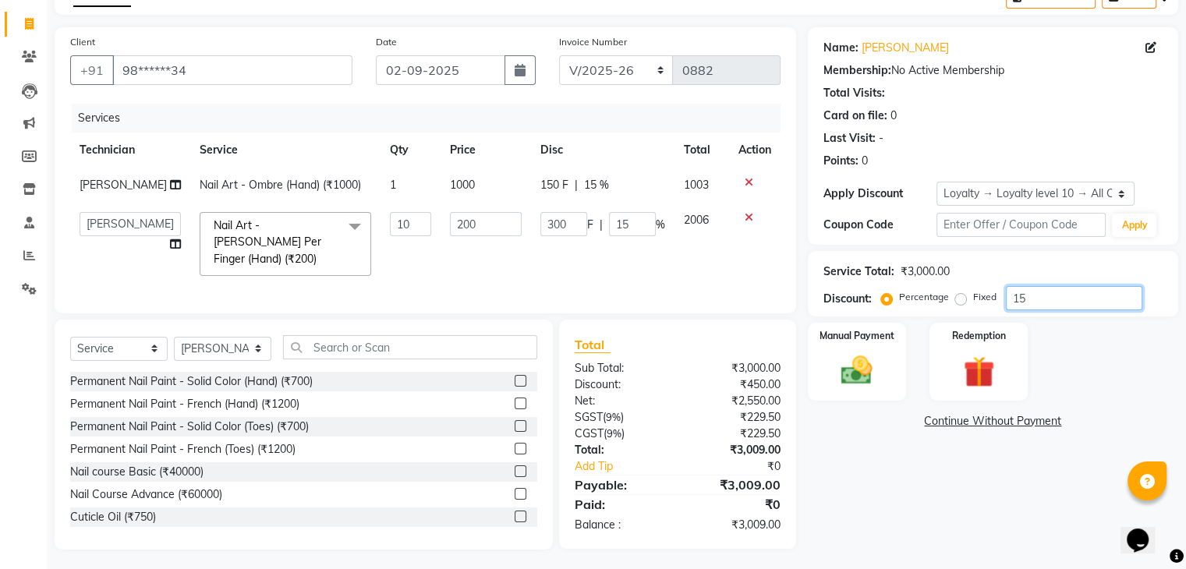
type input "1"
type input "10"
type input "200"
type input "10"
click at [991, 525] on div "Name: [PERSON_NAME] Membership: No Active Membership Total Visits: Card on file…" at bounding box center [999, 288] width 382 height 522
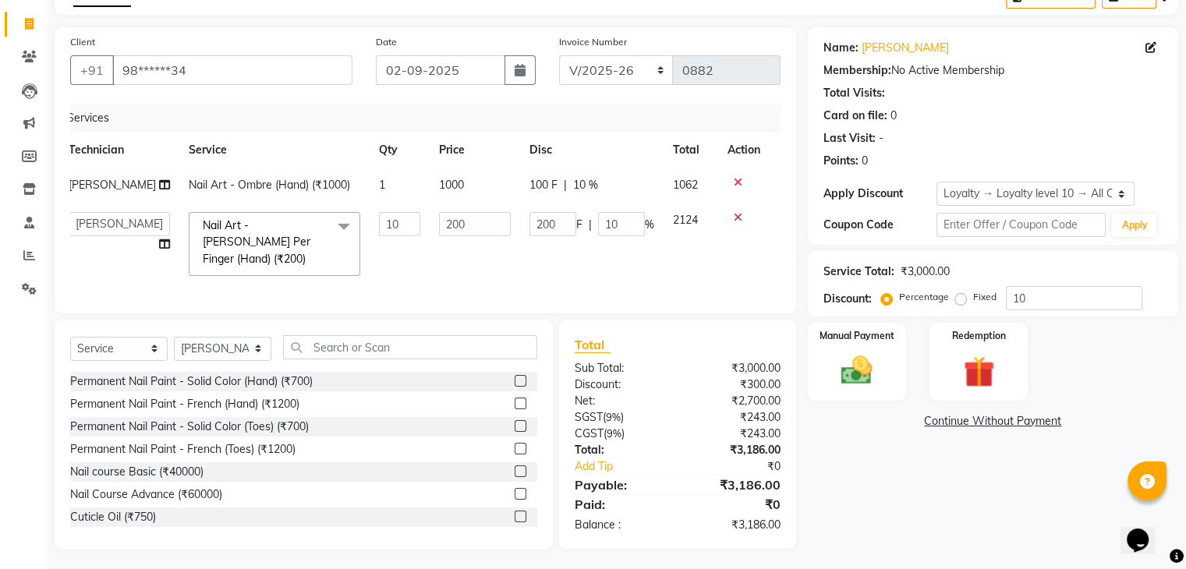
scroll to position [0, 0]
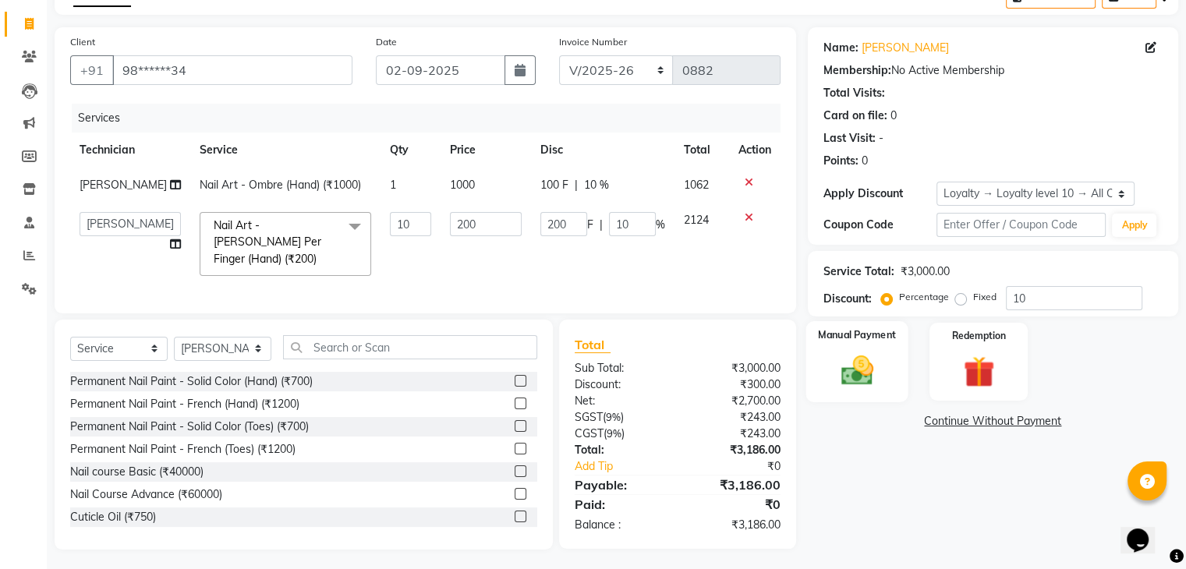
click at [871, 362] on img at bounding box center [856, 370] width 52 height 37
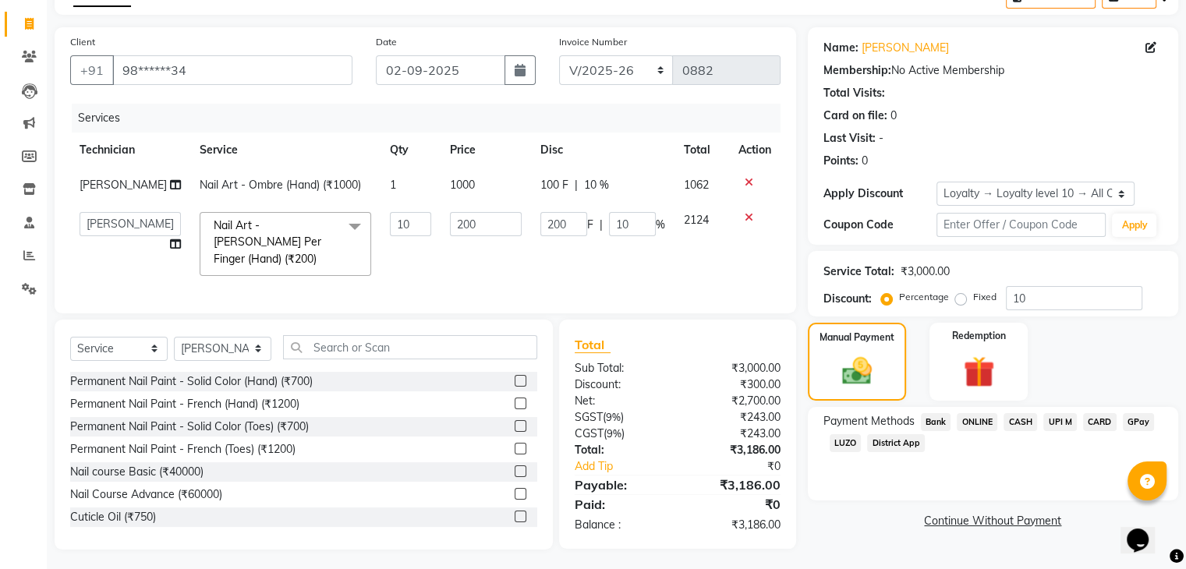
click at [1055, 422] on span "UPI M" at bounding box center [1060, 422] width 34 height 18
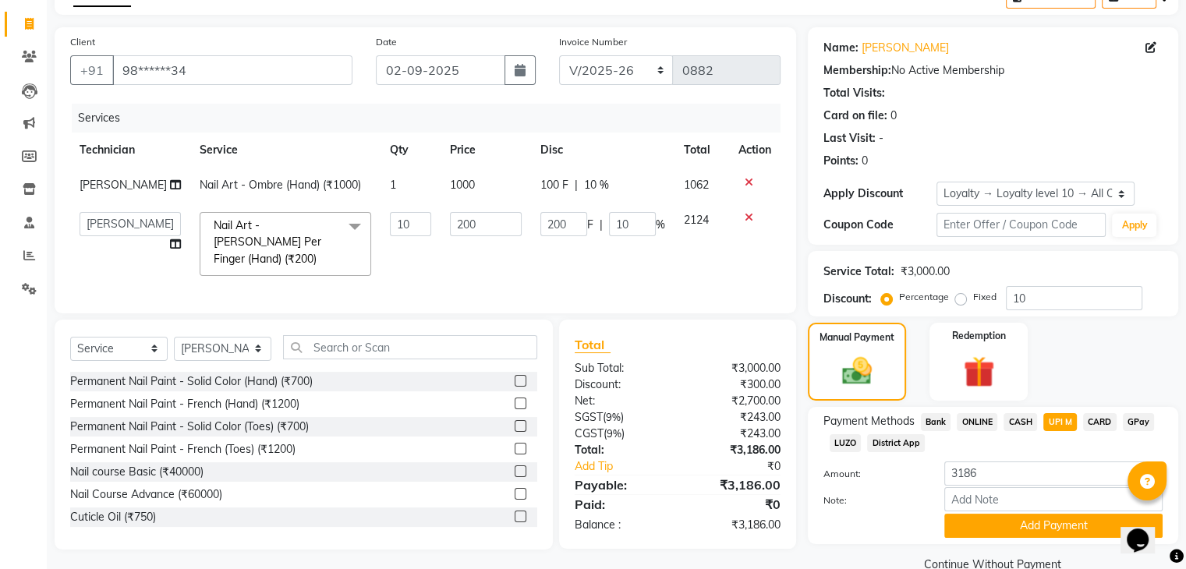
scroll to position [122, 0]
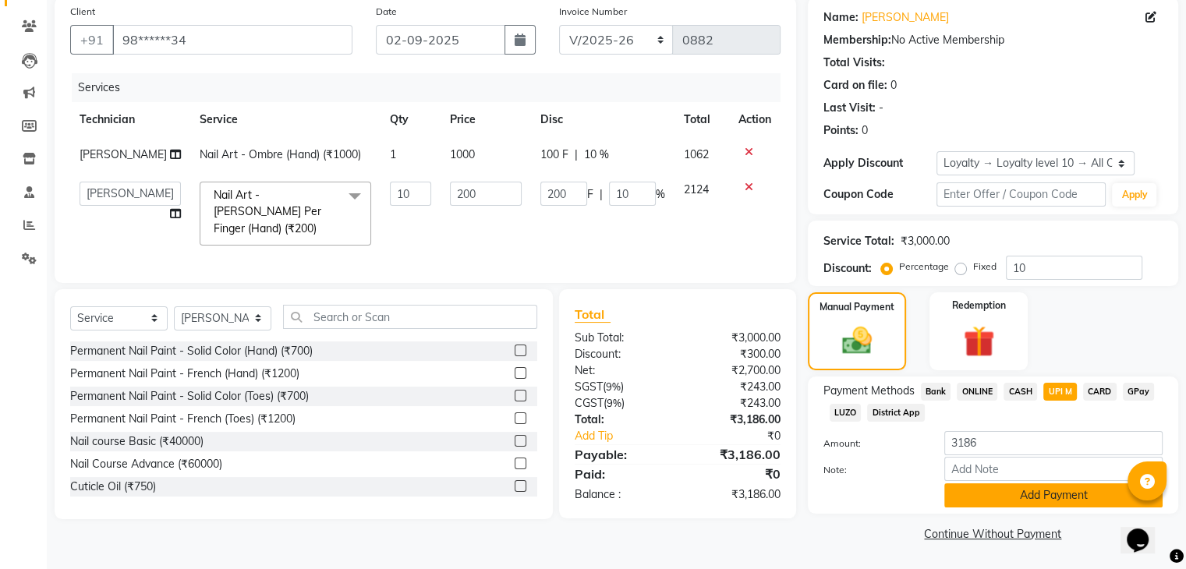
click at [1076, 492] on button "Add Payment" at bounding box center [1053, 495] width 218 height 24
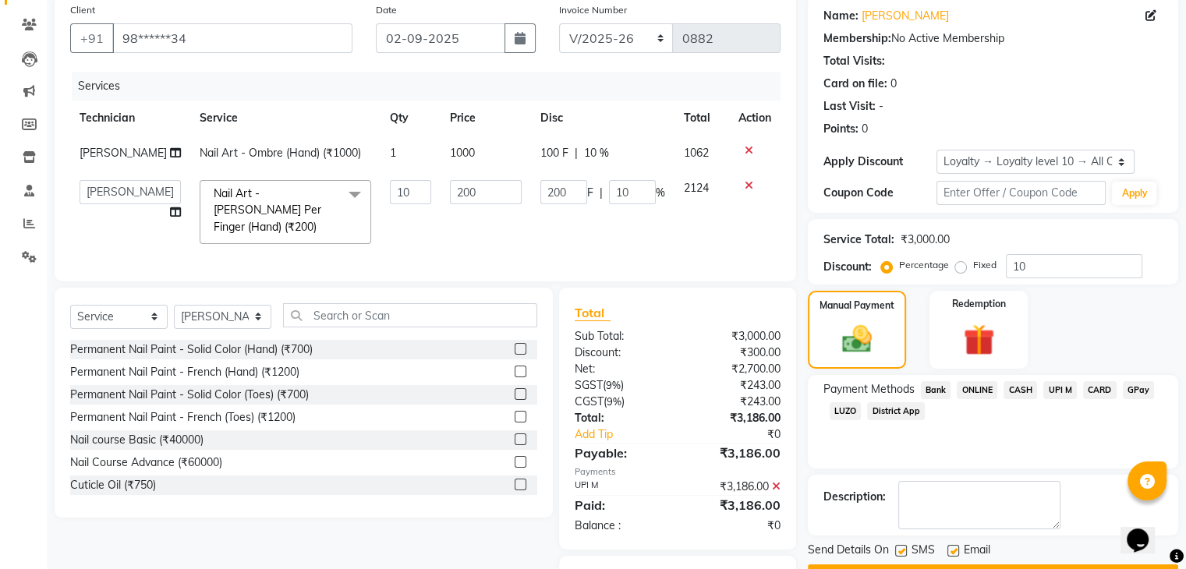
scroll to position [200, 0]
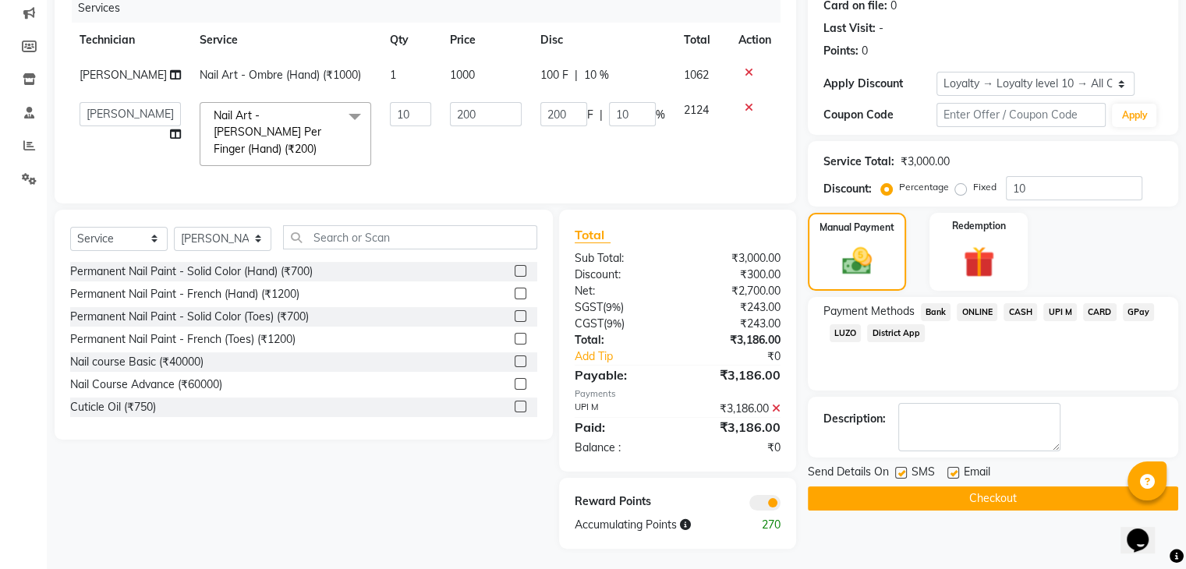
click at [1074, 492] on button "Checkout" at bounding box center [993, 498] width 370 height 24
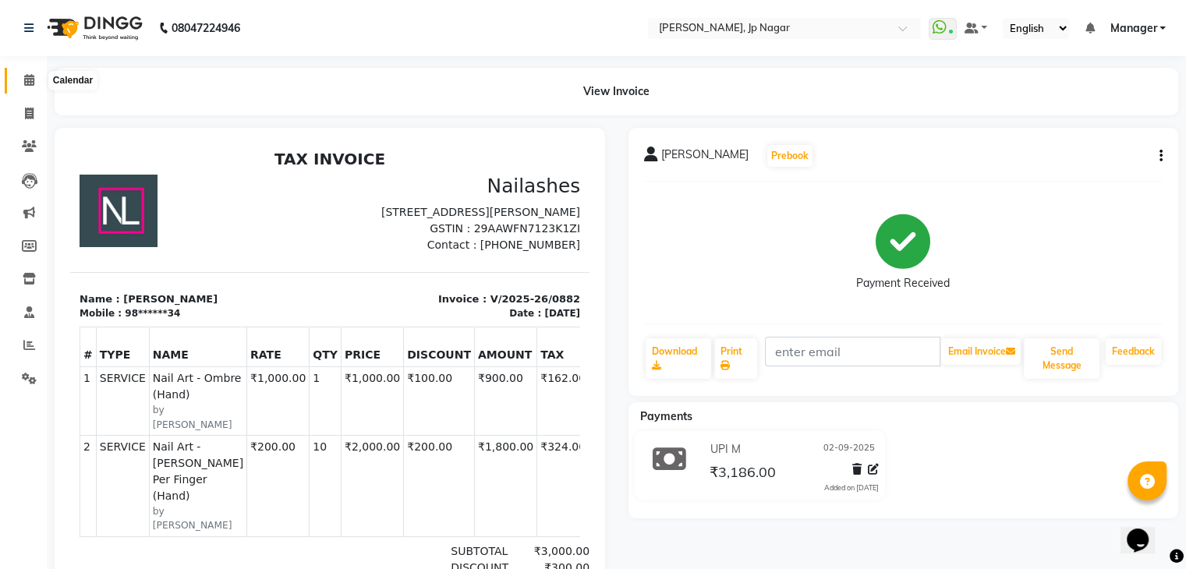
click at [32, 80] on icon at bounding box center [29, 80] width 10 height 12
